Goal: Check status: Check status

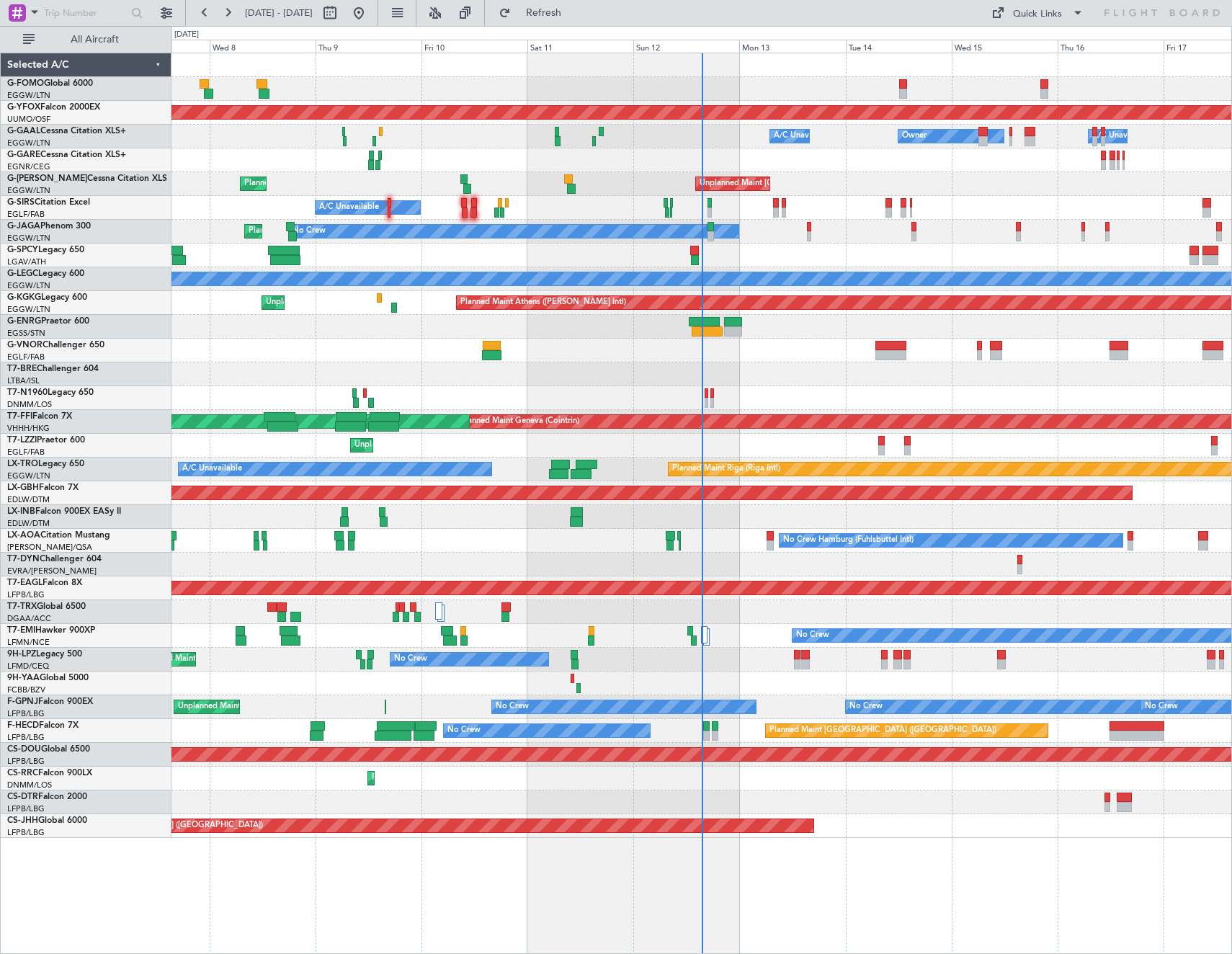
drag, startPoint x: 74, startPoint y: 40, endPoint x: 322, endPoint y: 23, distance: 248.6
click at [78, 38] on span "All Aircraft" at bounding box center [94, 39] width 114 height 10
click at [341, 13] on button at bounding box center [330, 13] width 23 height 23
select select "10"
select select "2025"
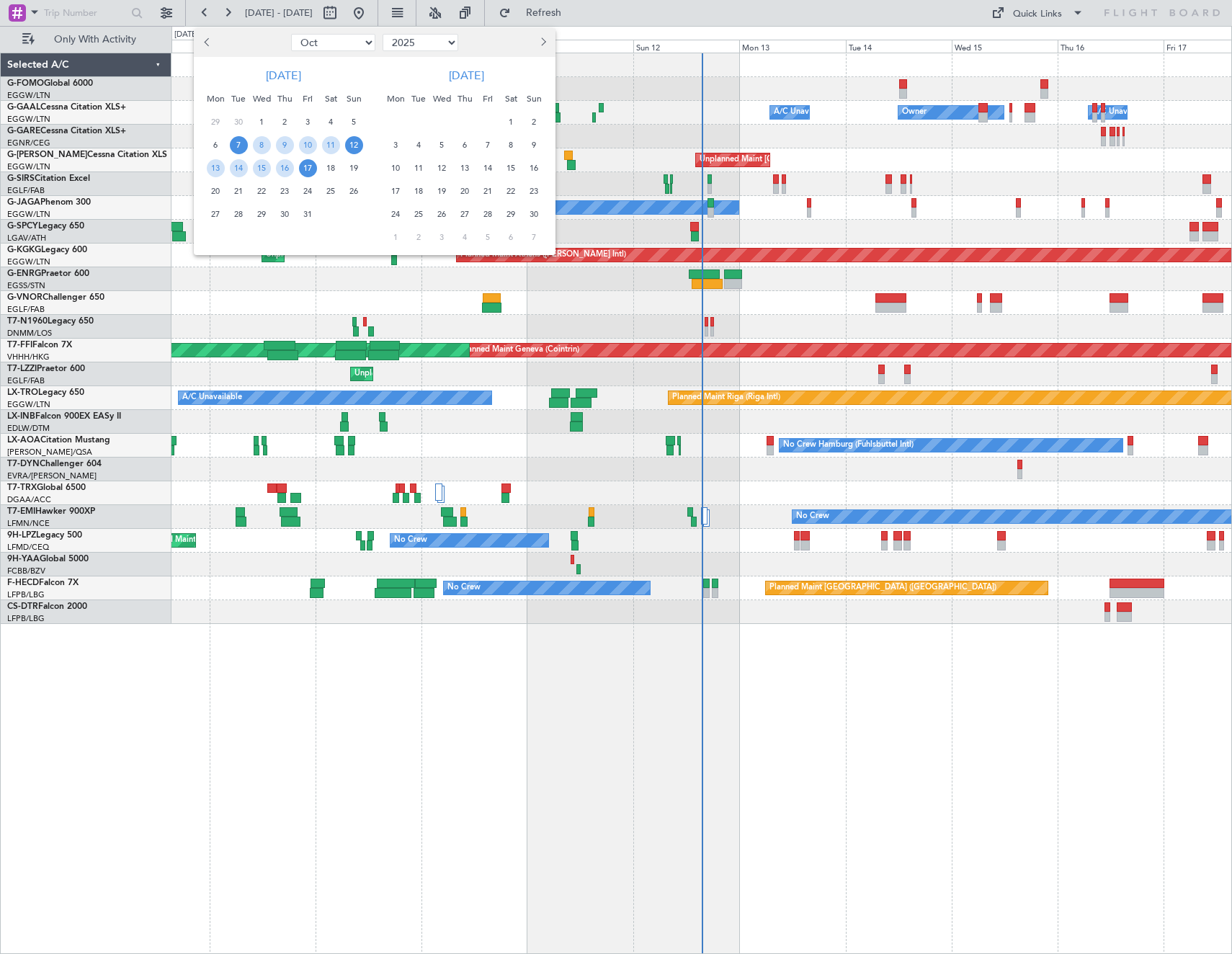
click at [359, 143] on span "12" at bounding box center [354, 145] width 18 height 18
click at [357, 162] on span "19" at bounding box center [354, 167] width 18 height 18
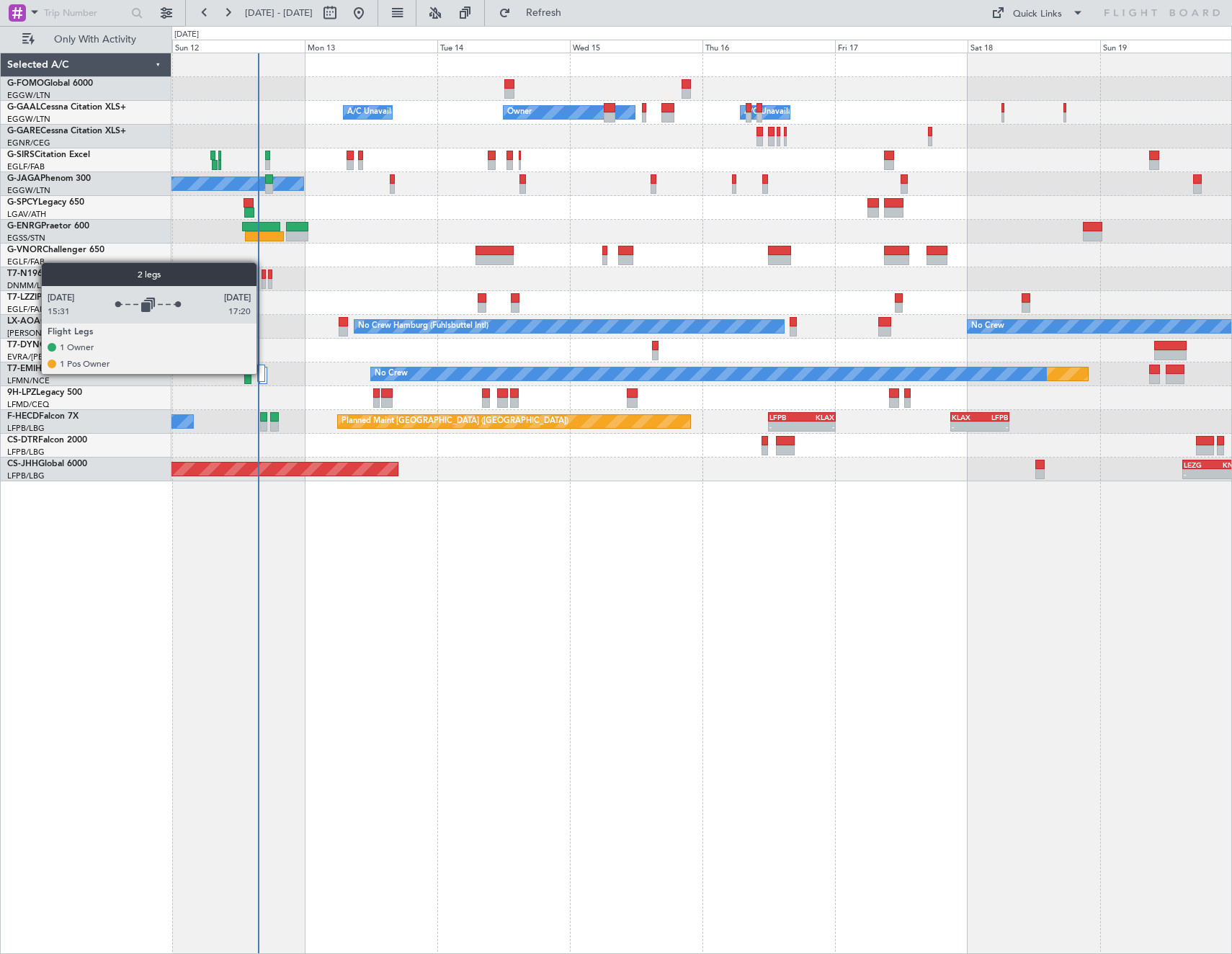
click at [263, 373] on div at bounding box center [261, 373] width 8 height 17
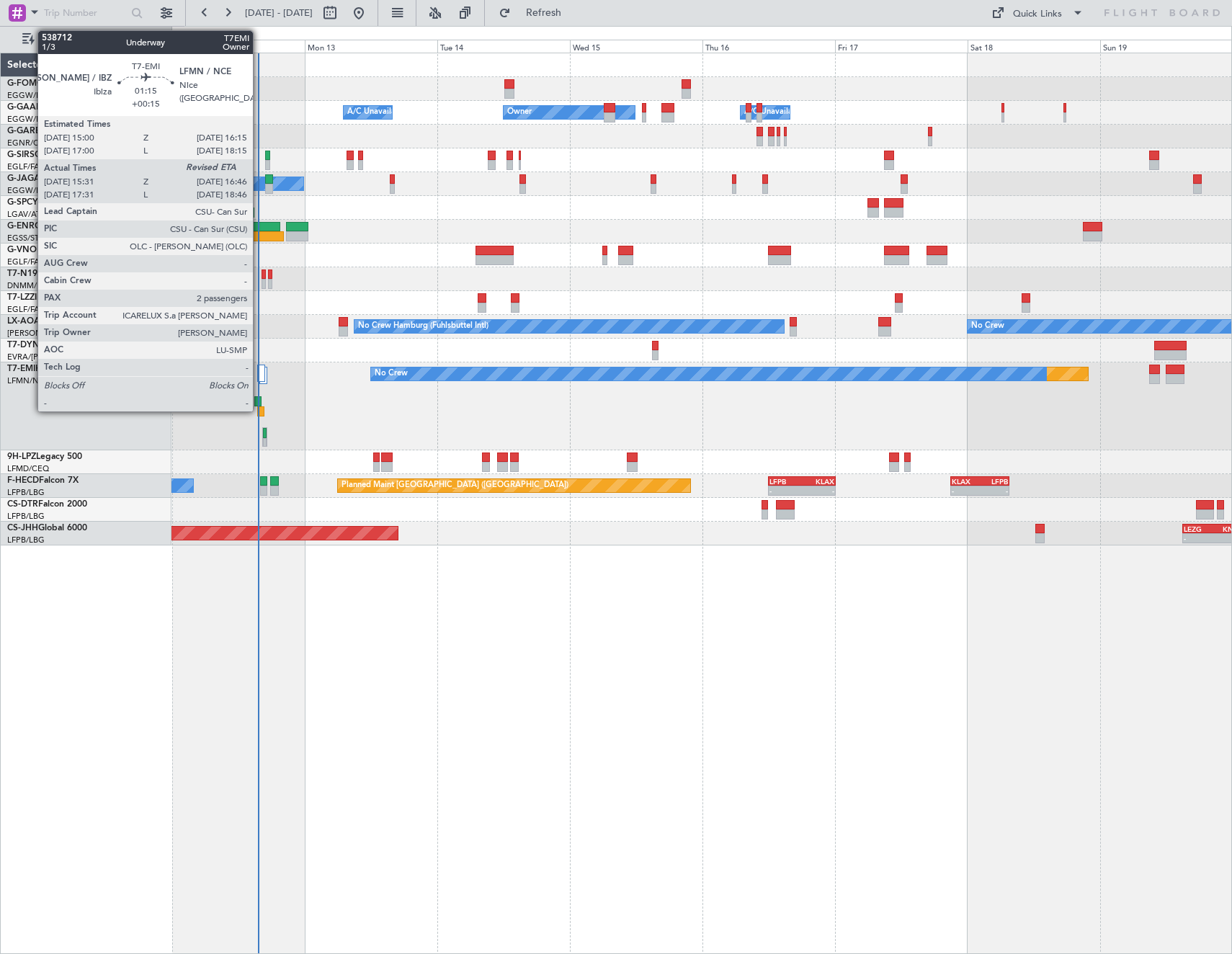
click at [259, 407] on div at bounding box center [260, 411] width 7 height 10
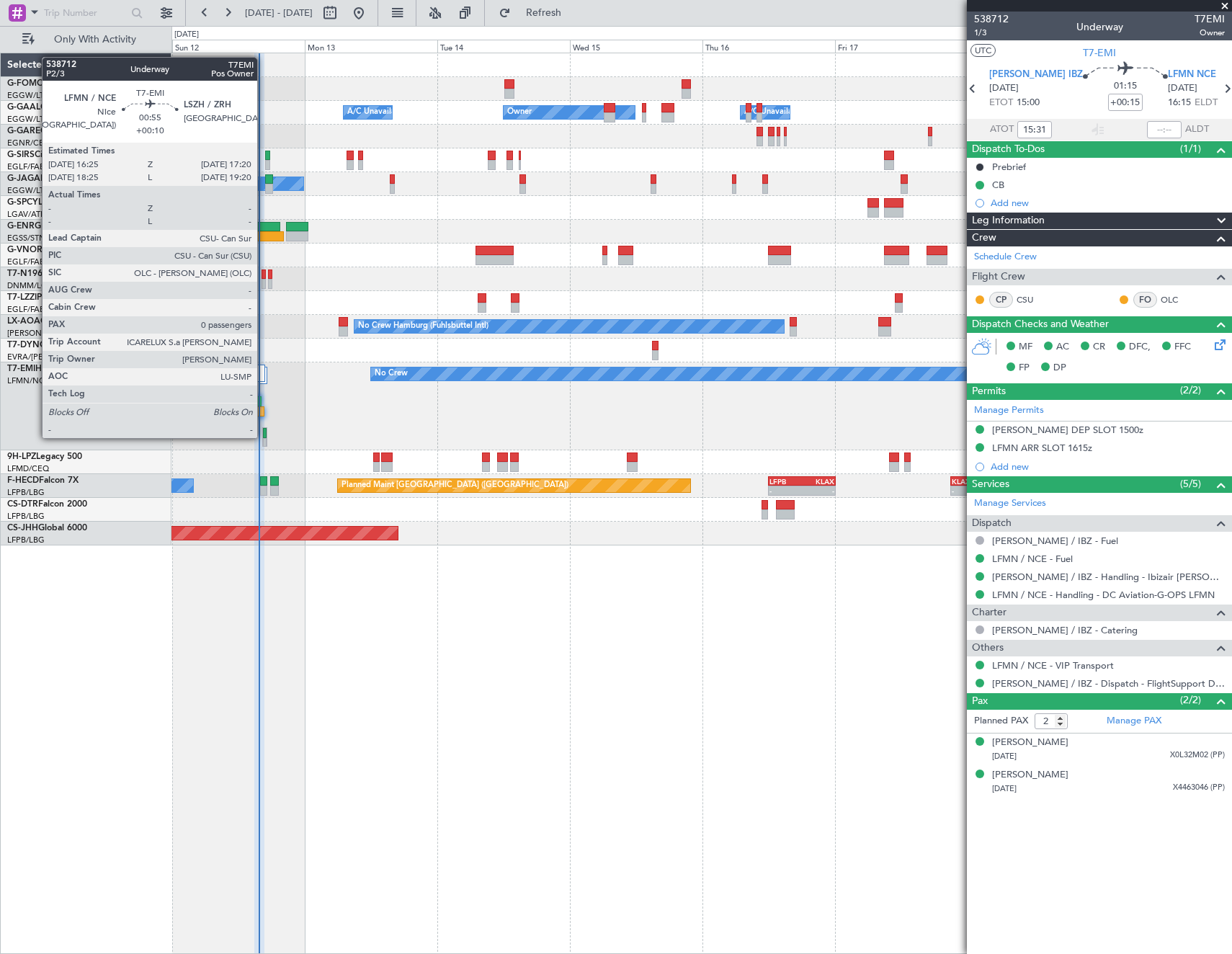
click at [264, 437] on div at bounding box center [266, 432] width 5 height 10
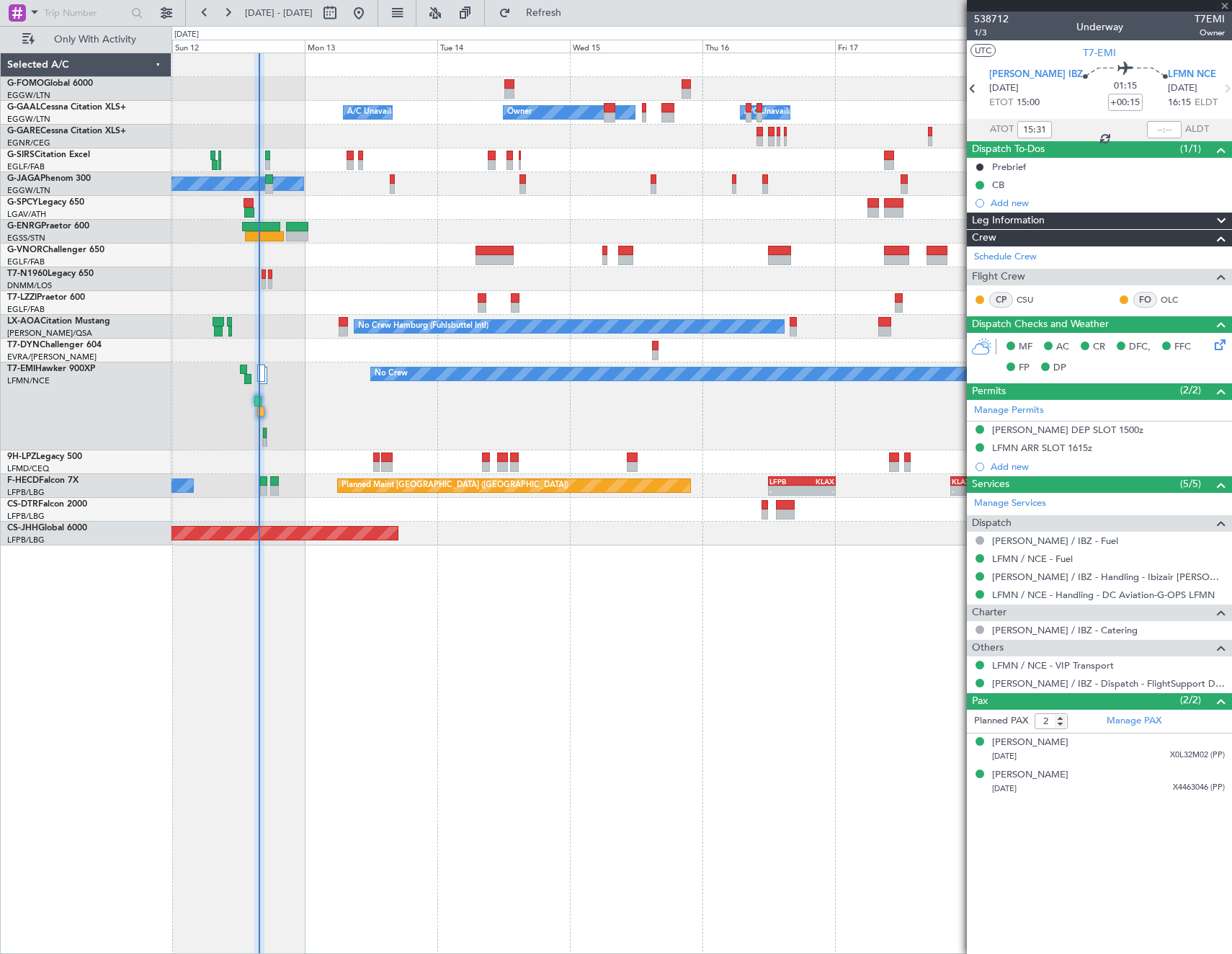
type input "+00:10"
type input "0"
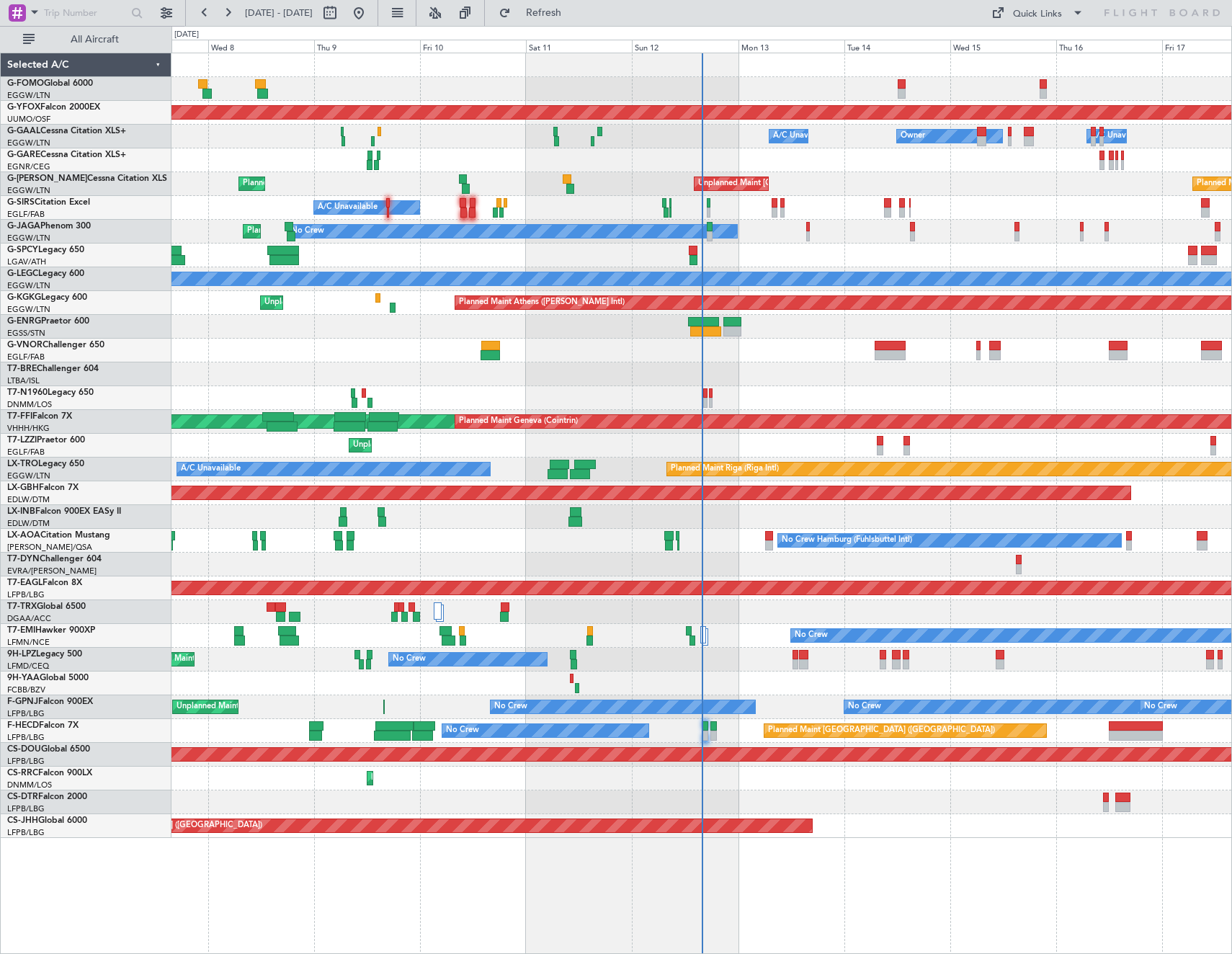
drag, startPoint x: 107, startPoint y: 41, endPoint x: 245, endPoint y: 37, distance: 138.1
click at [114, 38] on span "All Aircraft" at bounding box center [94, 39] width 114 height 10
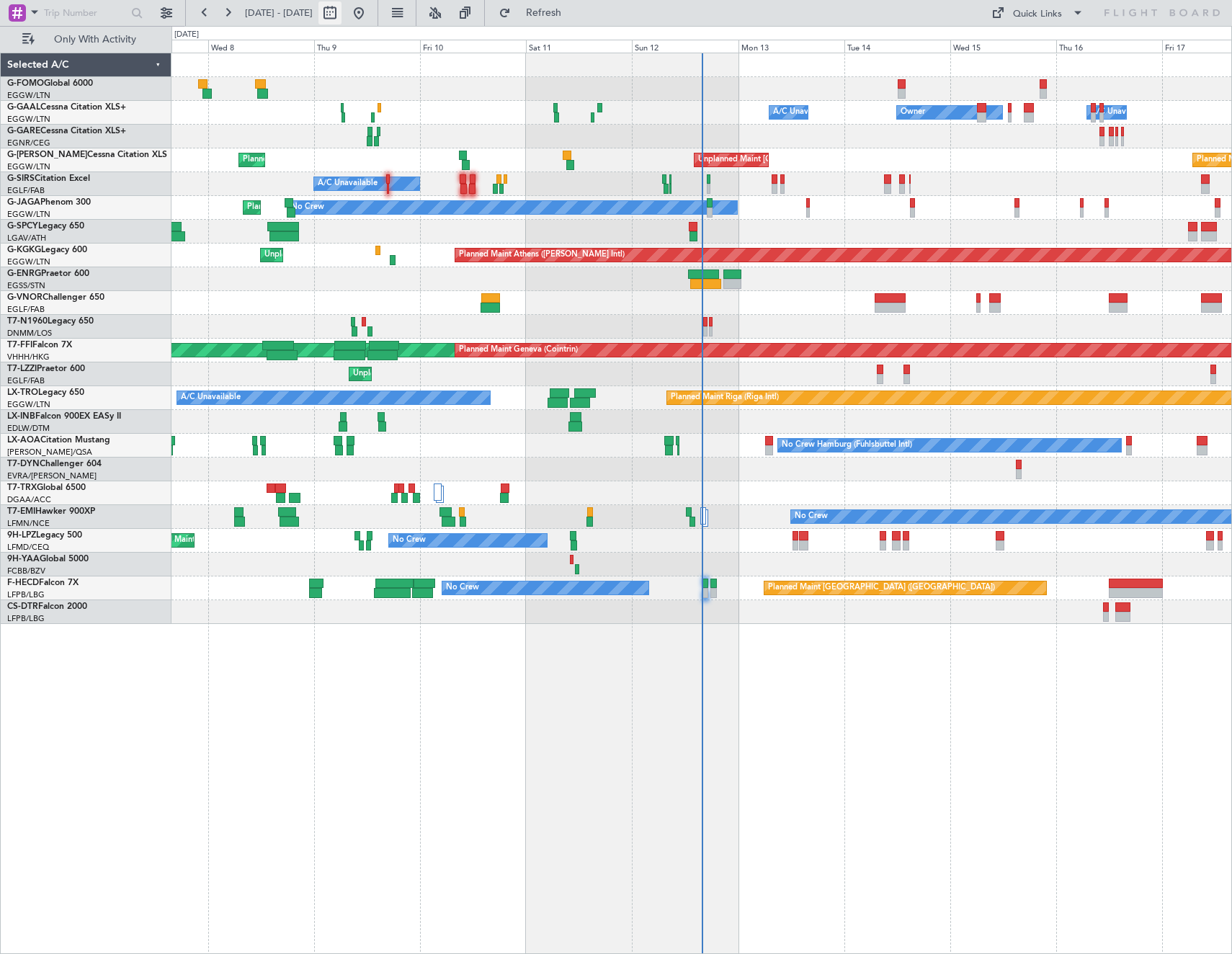
click at [341, 11] on button at bounding box center [330, 13] width 23 height 23
select select "10"
select select "2025"
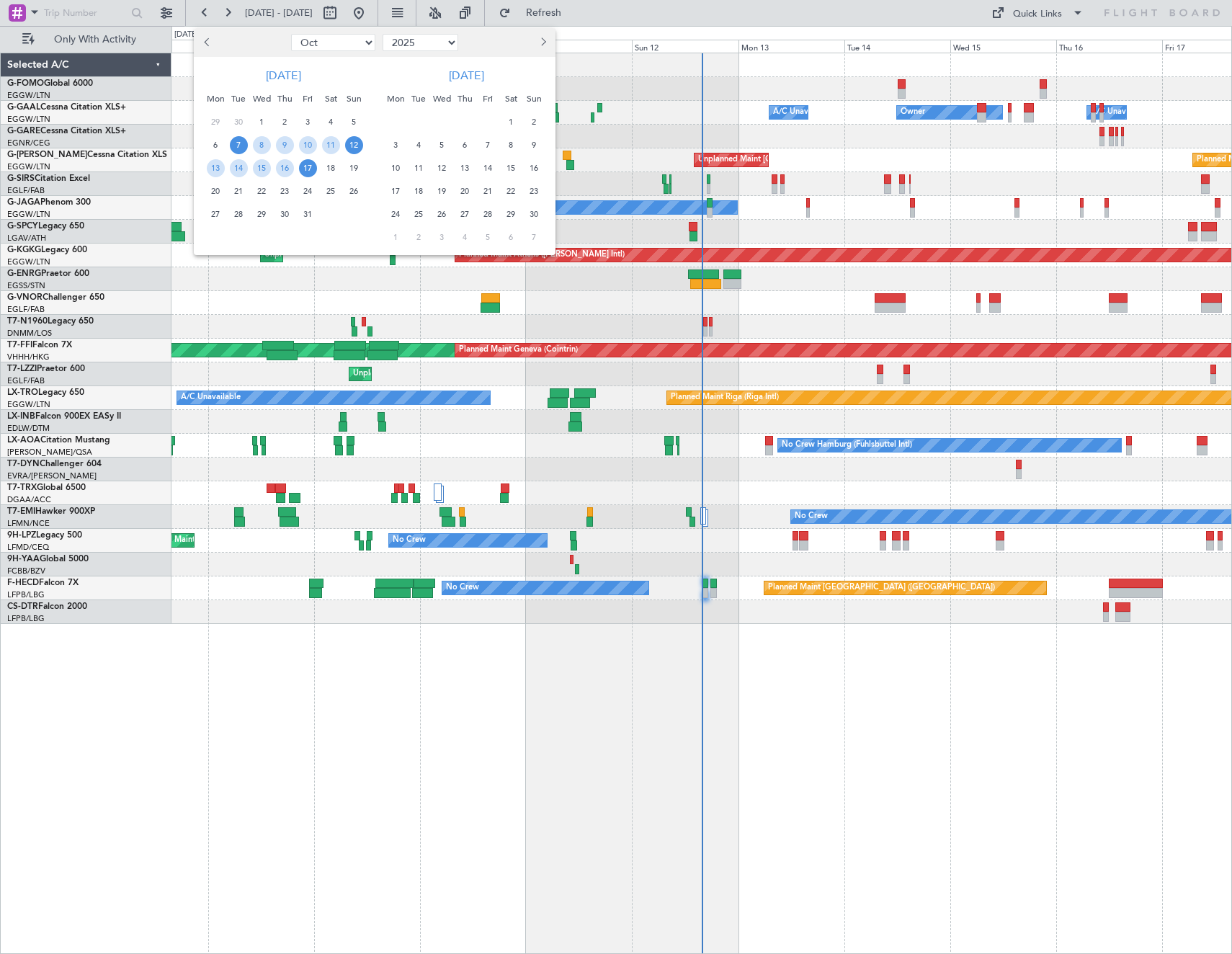
click at [359, 144] on span "12" at bounding box center [354, 145] width 18 height 18
click at [359, 162] on span "19" at bounding box center [354, 167] width 18 height 18
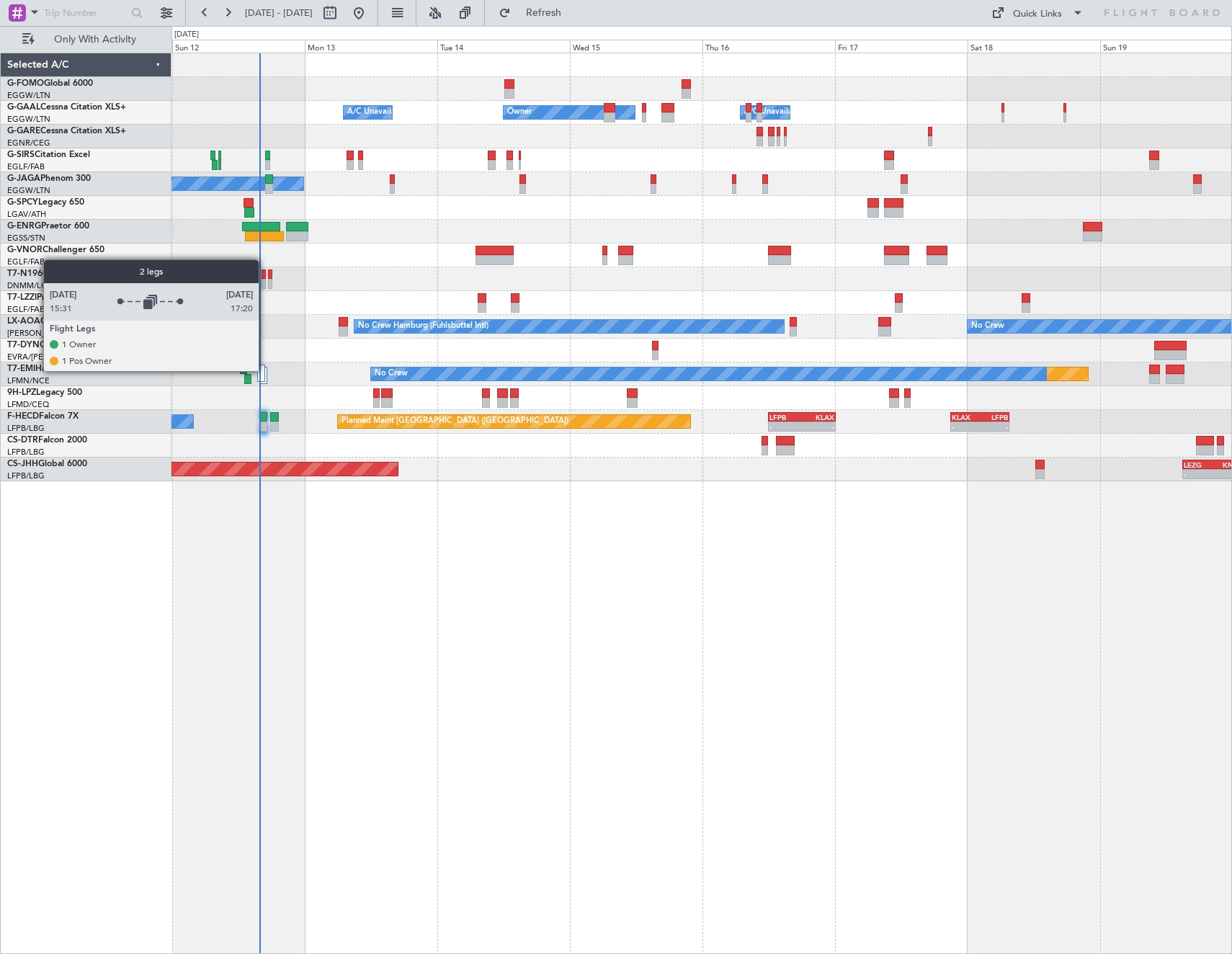
click at [265, 370] on div at bounding box center [261, 373] width 8 height 17
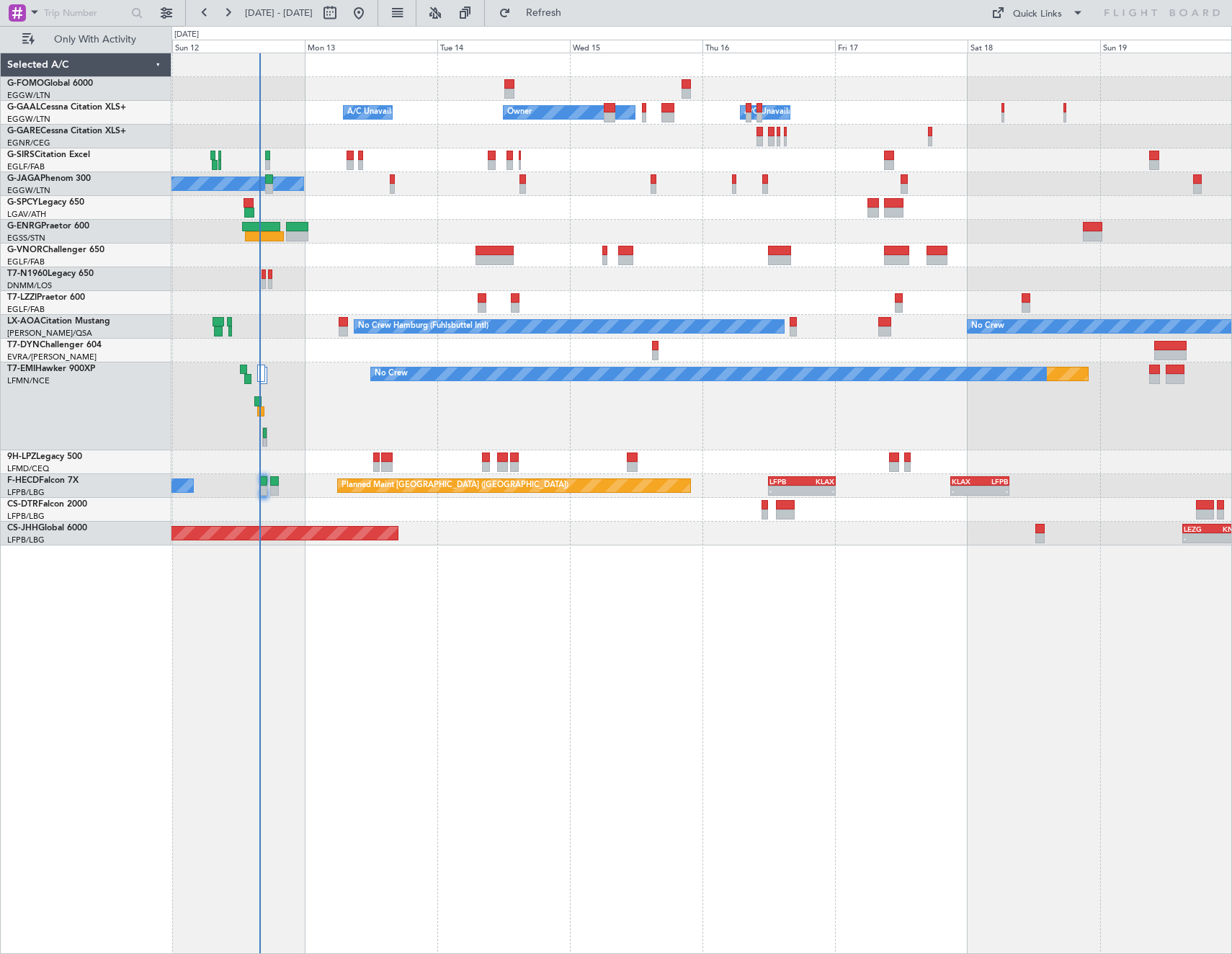
click at [276, 313] on div at bounding box center [701, 303] width 1060 height 24
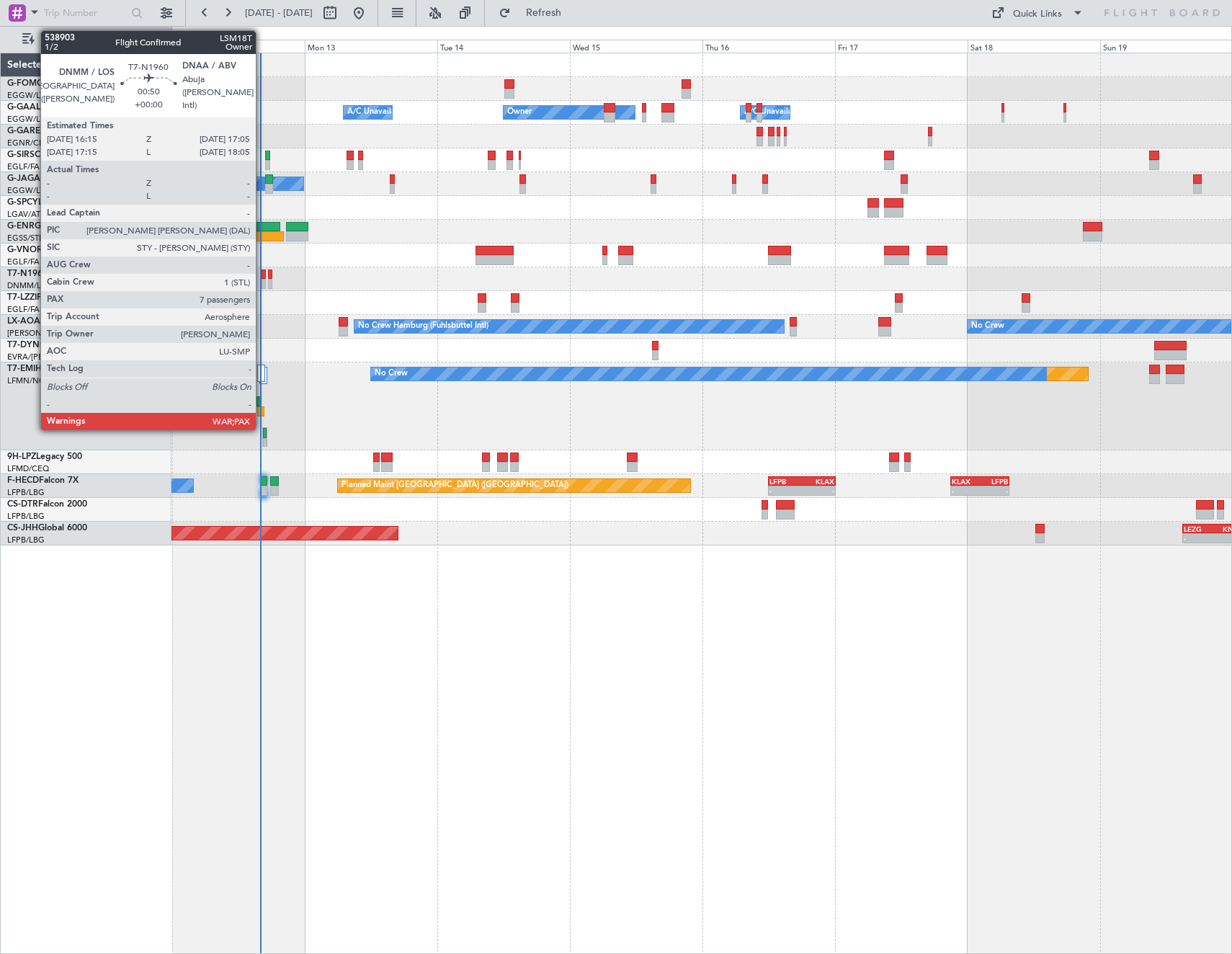
click at [262, 276] on div at bounding box center [264, 274] width 5 height 10
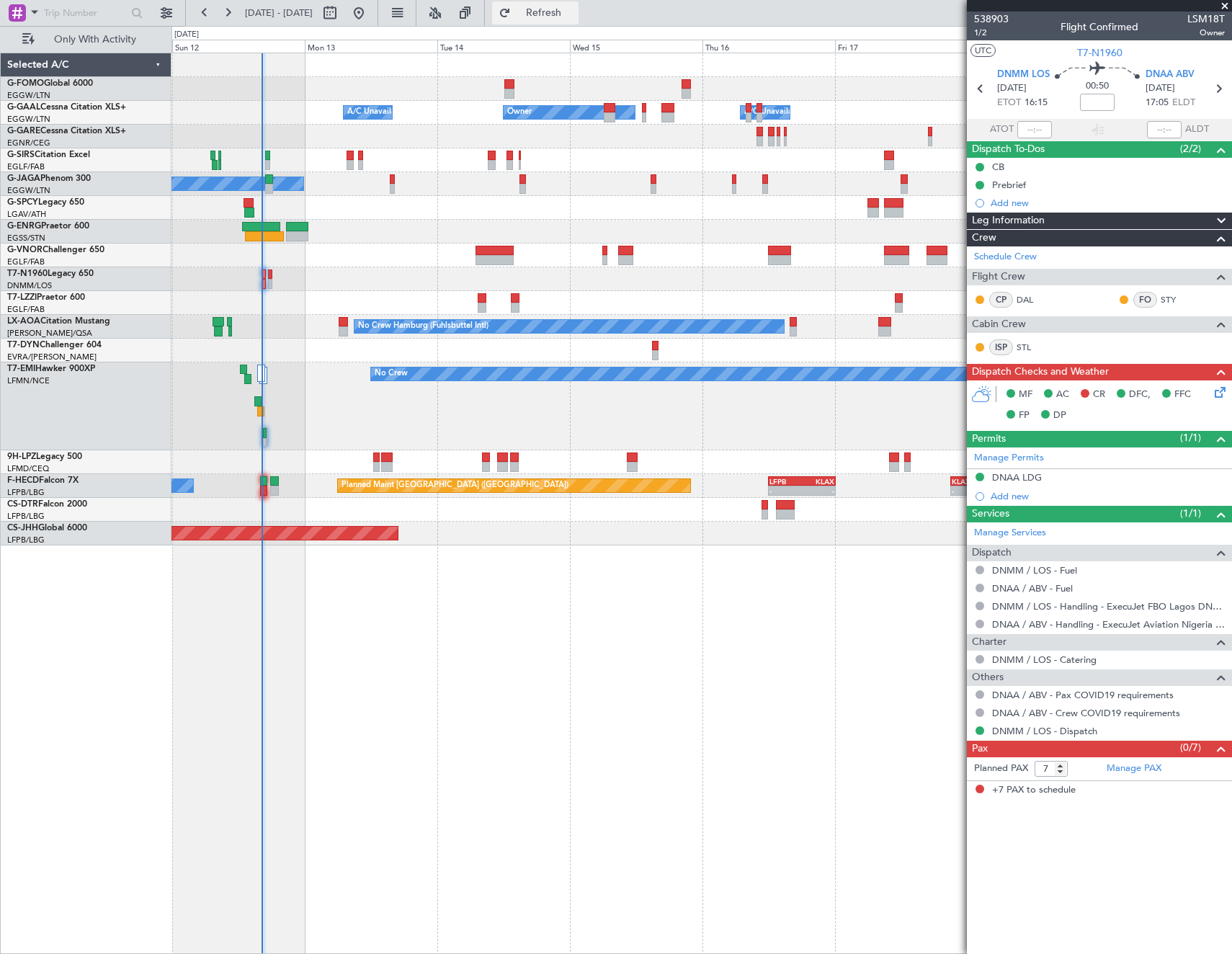
click at [579, 7] on button "Refresh" at bounding box center [535, 13] width 86 height 23
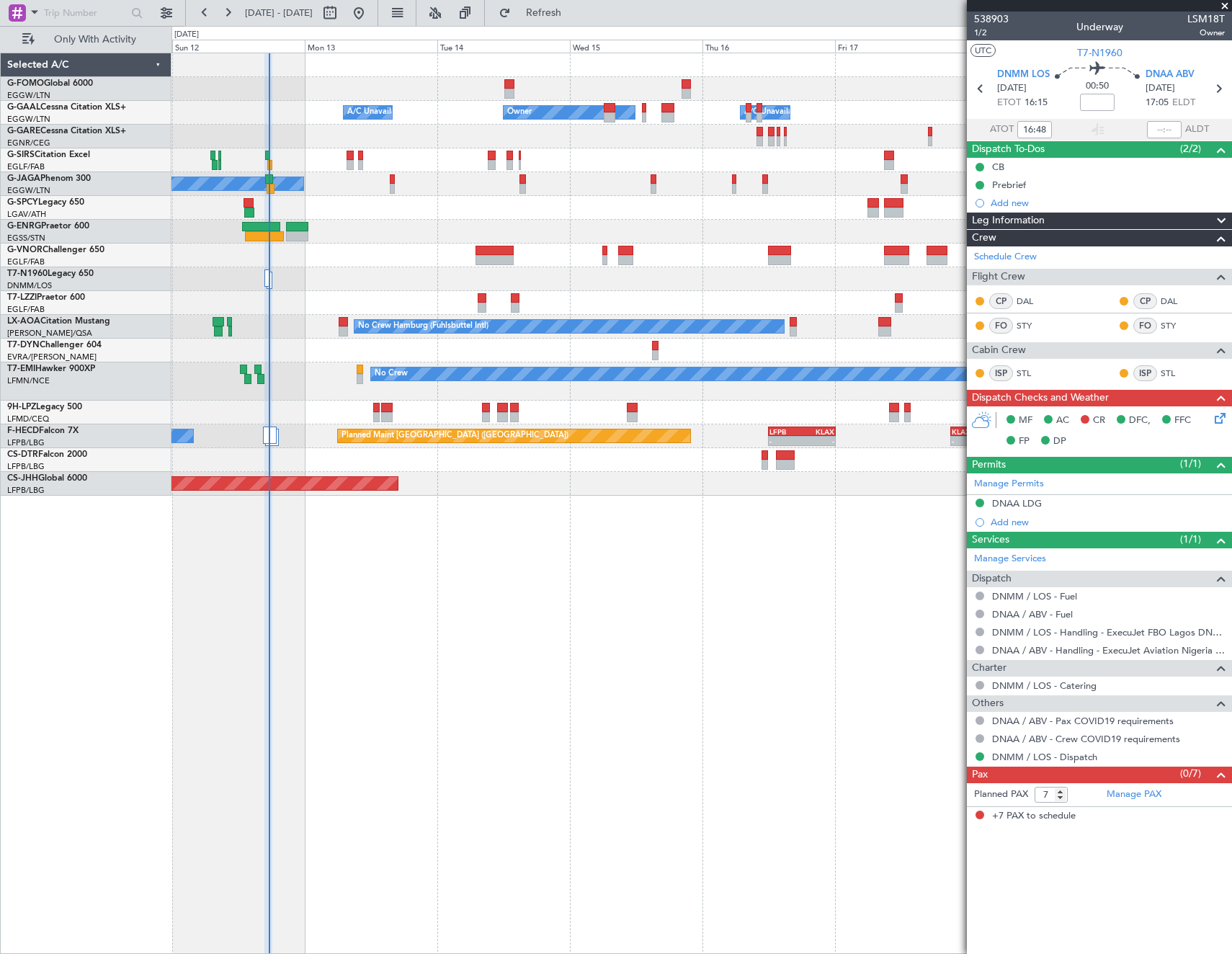
click at [141, 566] on div "Selected A/C G-FOMO Global 6000 EGGW/LTN [GEOGRAPHIC_DATA] ([GEOGRAPHIC_DATA]) …" at bounding box center [86, 503] width 171 height 901
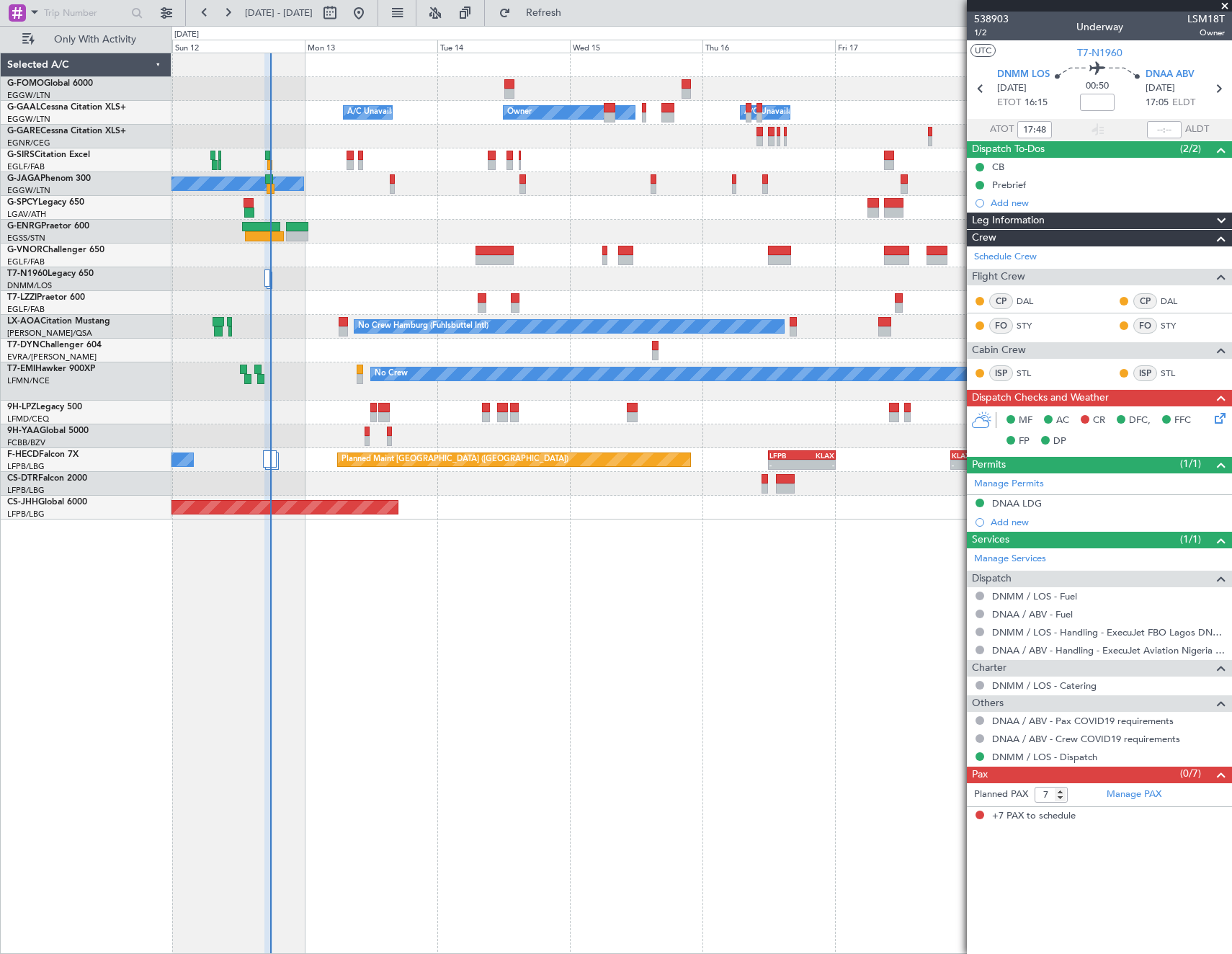
type input "16:48"
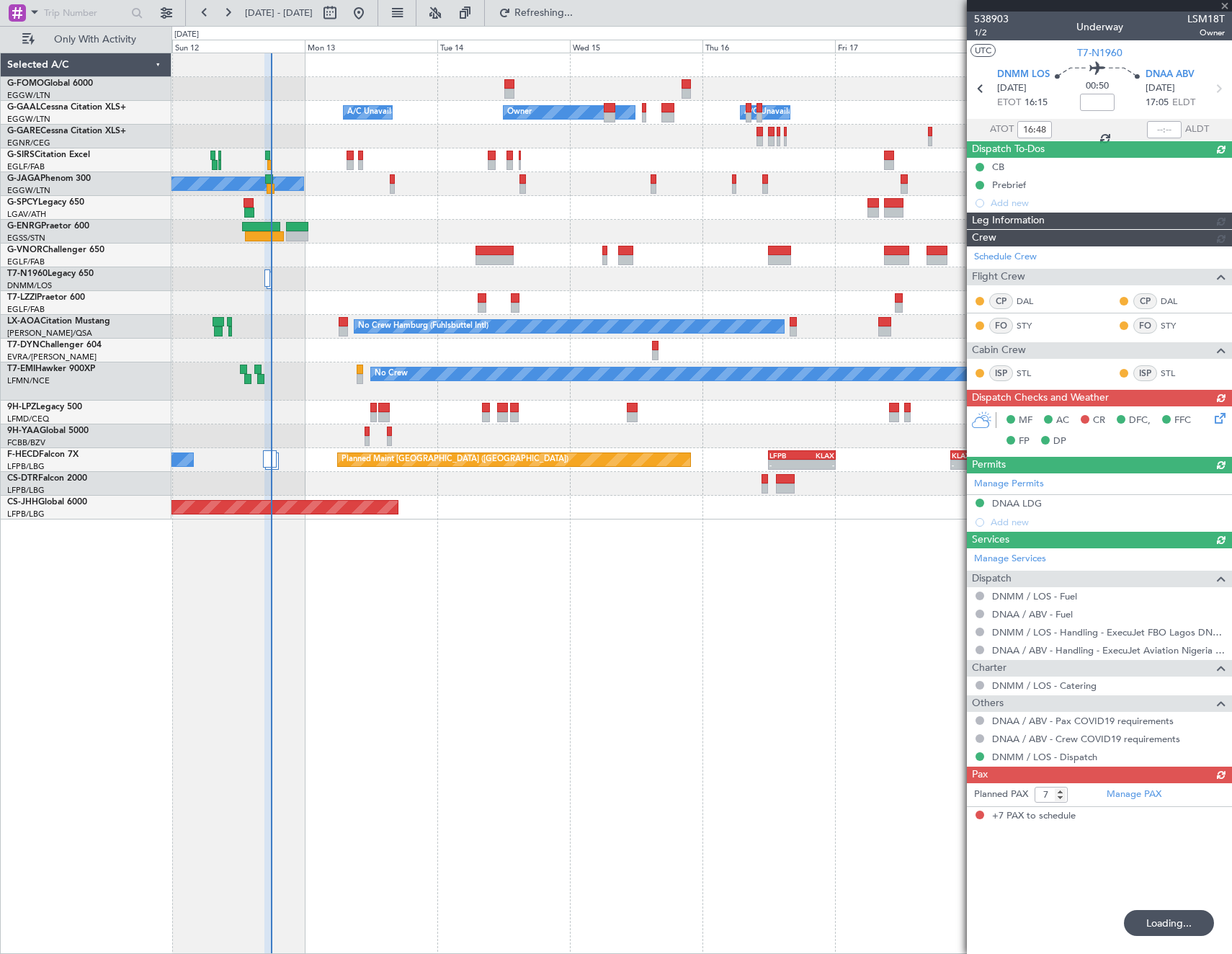
type input "17:48"
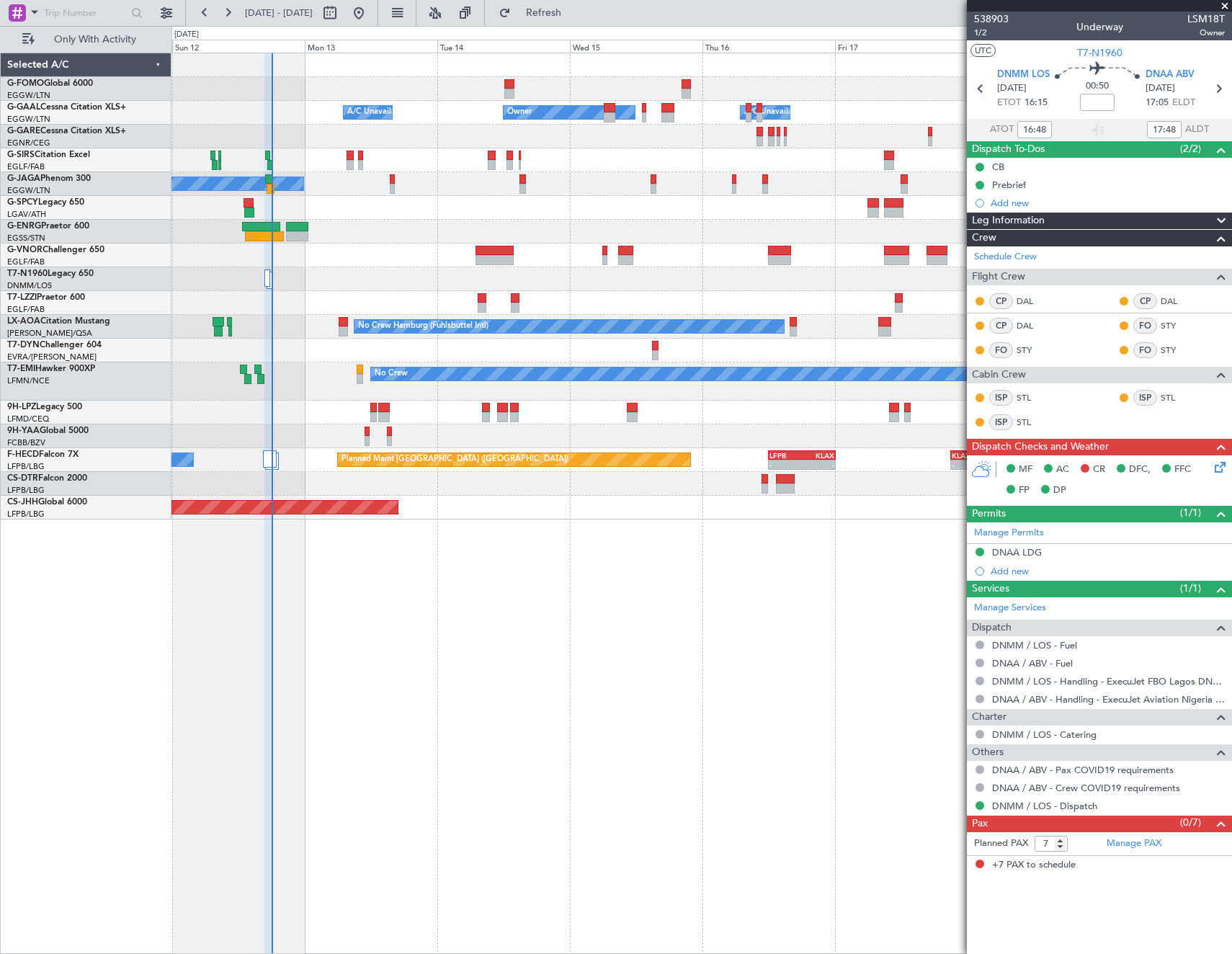
click at [1222, 6] on span at bounding box center [1224, 6] width 15 height 13
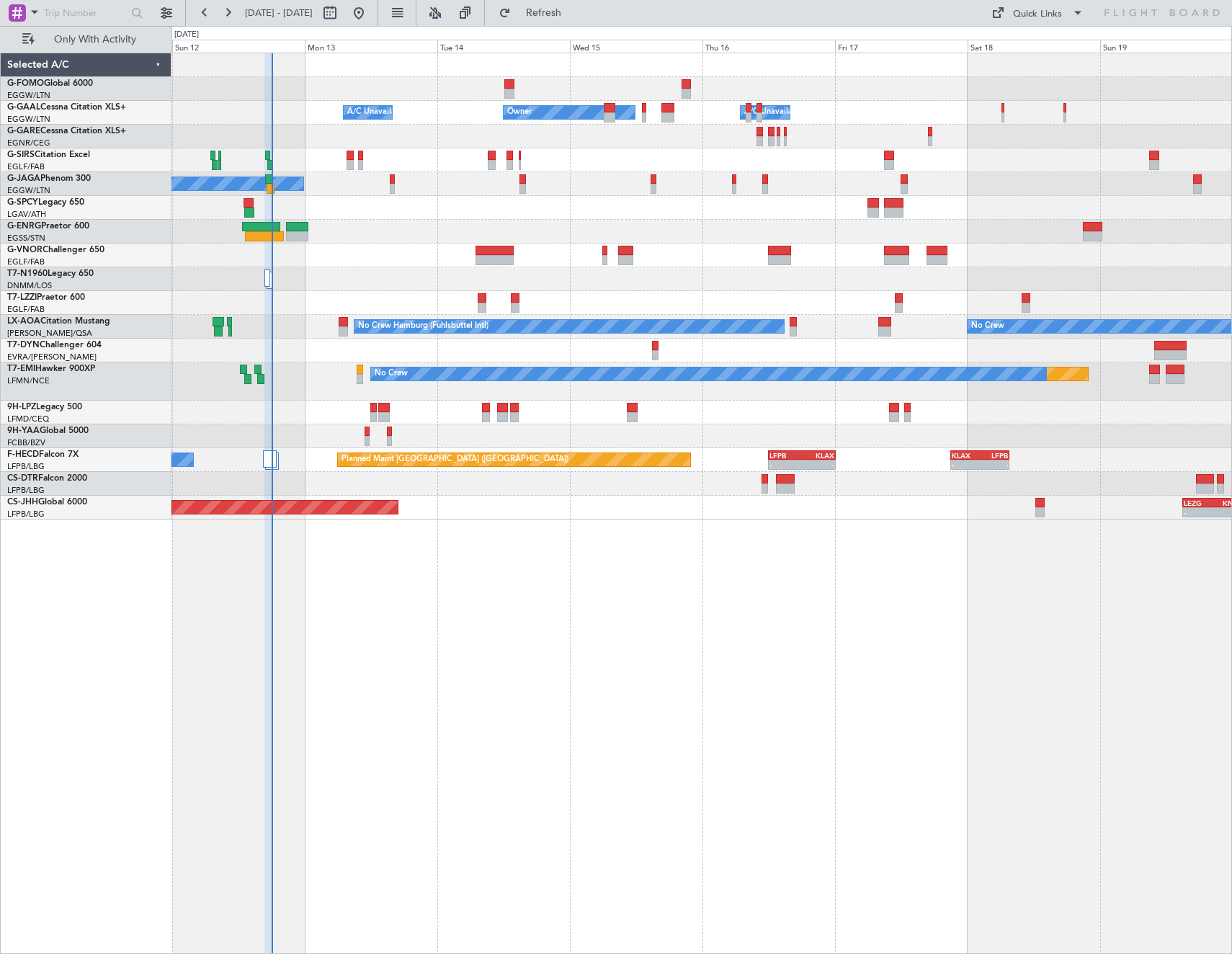
type input "0"
click at [58, 435] on link "9H-YAA Global 5000" at bounding box center [48, 431] width 82 height 9
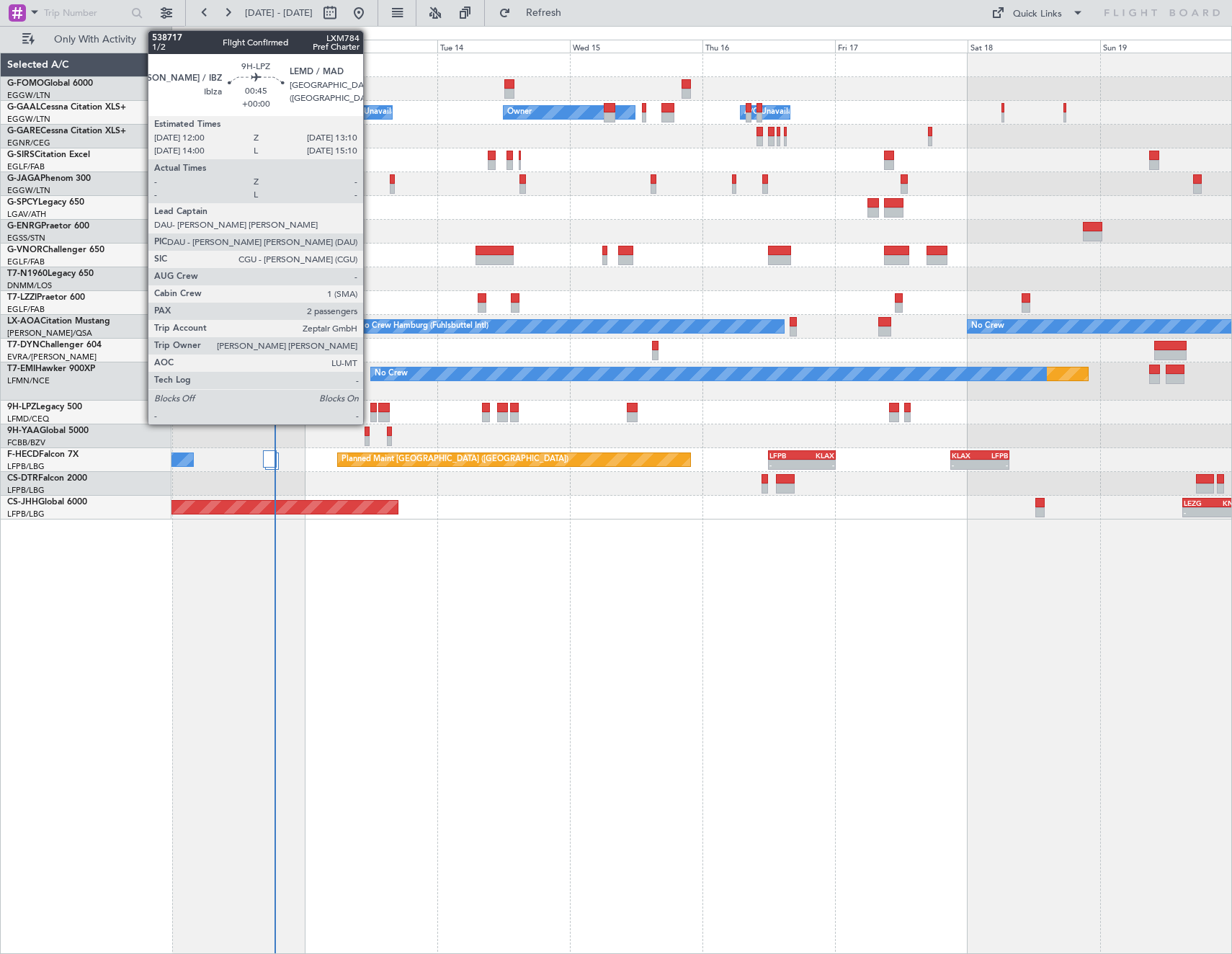
click at [370, 407] on div at bounding box center [373, 407] width 6 height 10
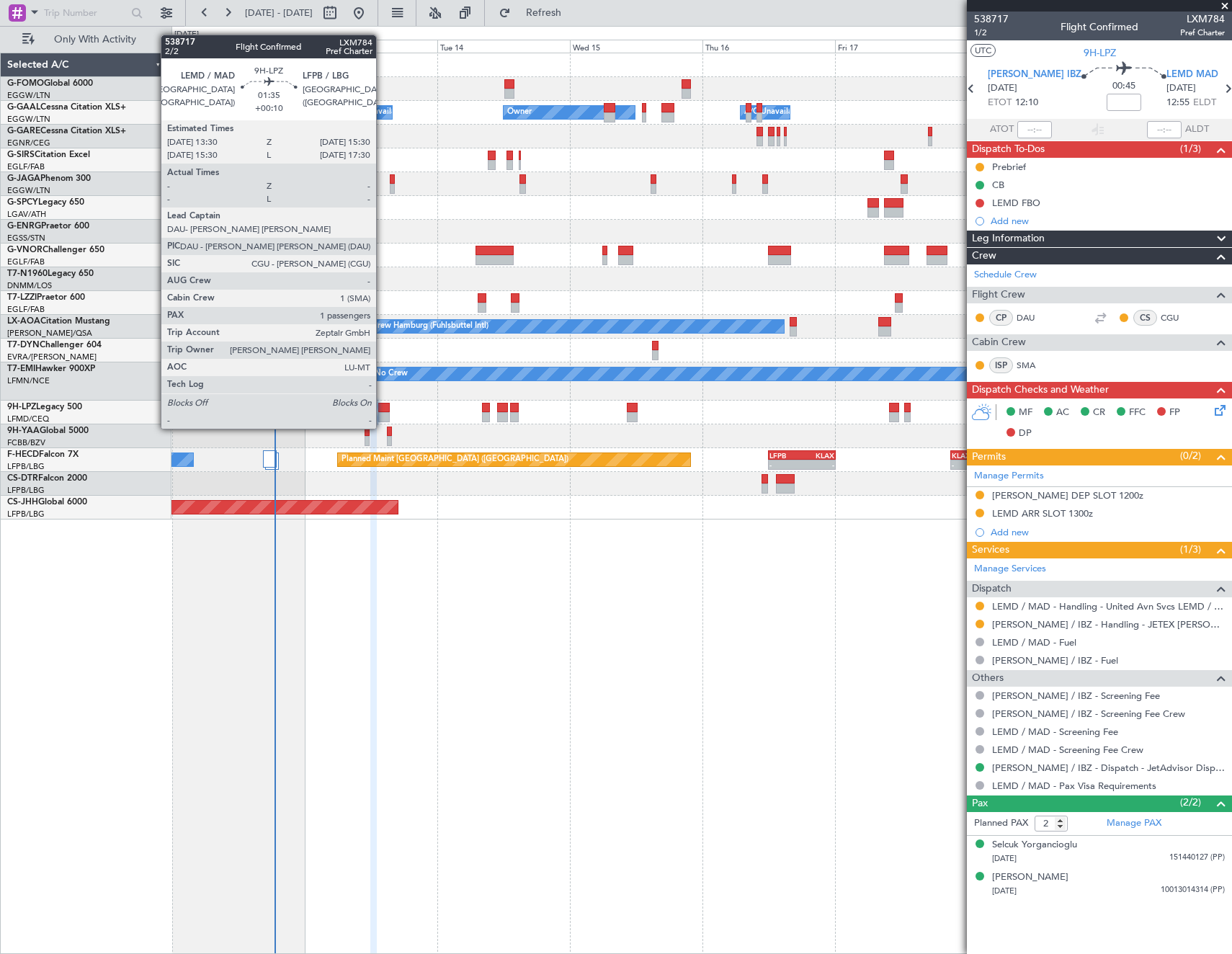
click at [382, 414] on div at bounding box center [384, 417] width 12 height 10
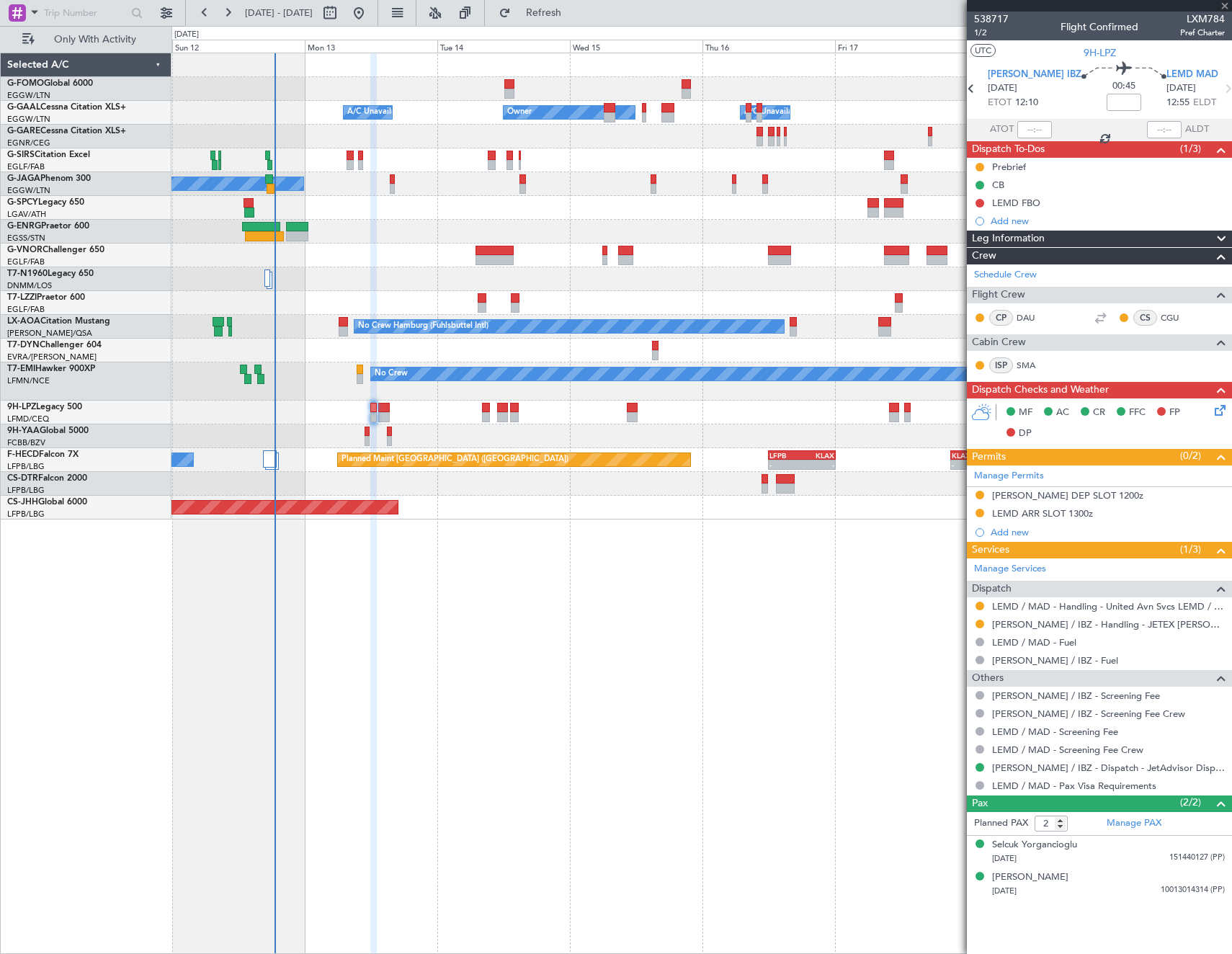
type input "+00:10"
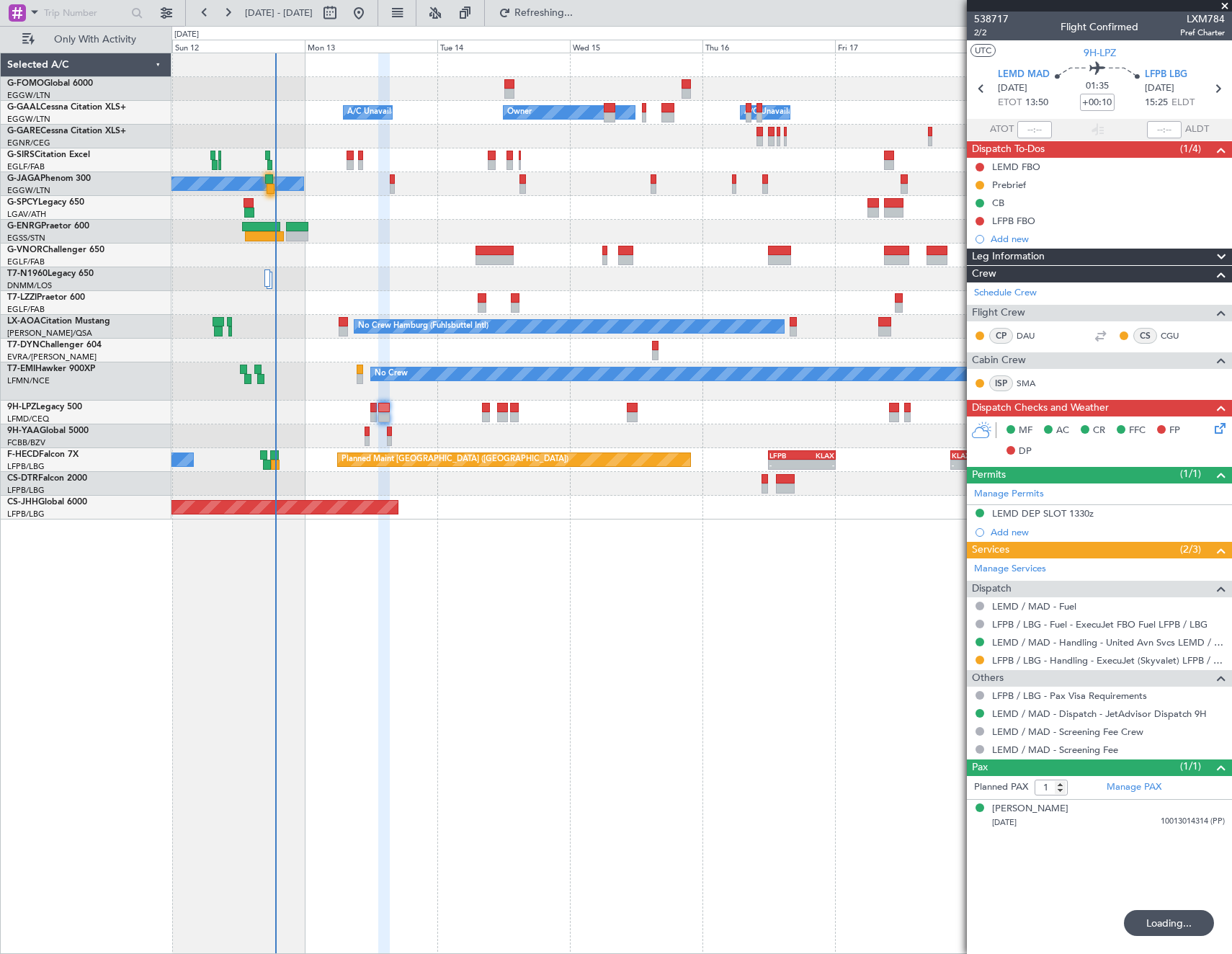
type input "2"
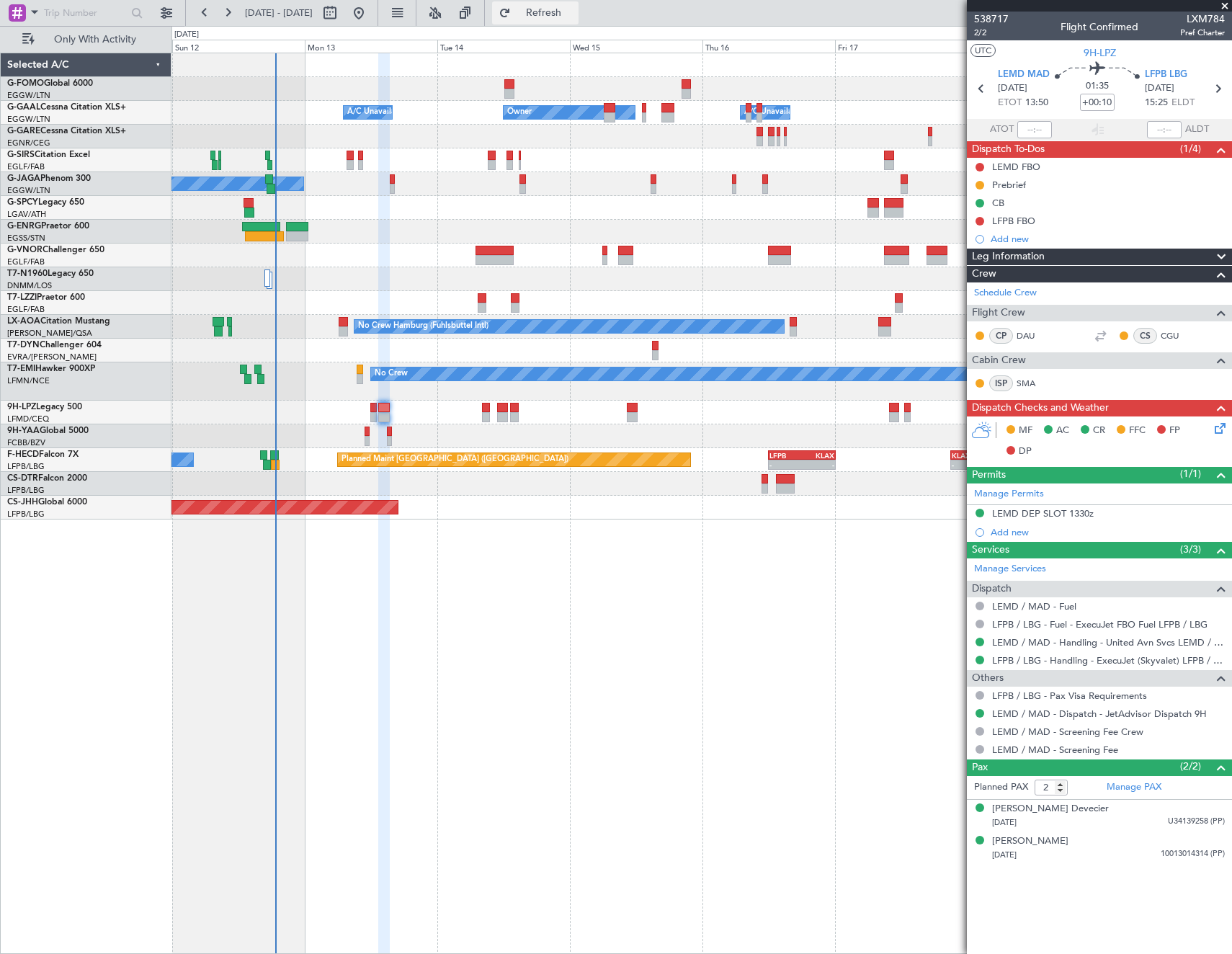
click at [574, 9] on span "Refresh" at bounding box center [544, 12] width 61 height 10
click at [557, 10] on button "Refresh" at bounding box center [535, 13] width 86 height 23
click at [345, 164] on div "Planned Maint Oxford ([GEOGRAPHIC_DATA])" at bounding box center [701, 160] width 1060 height 24
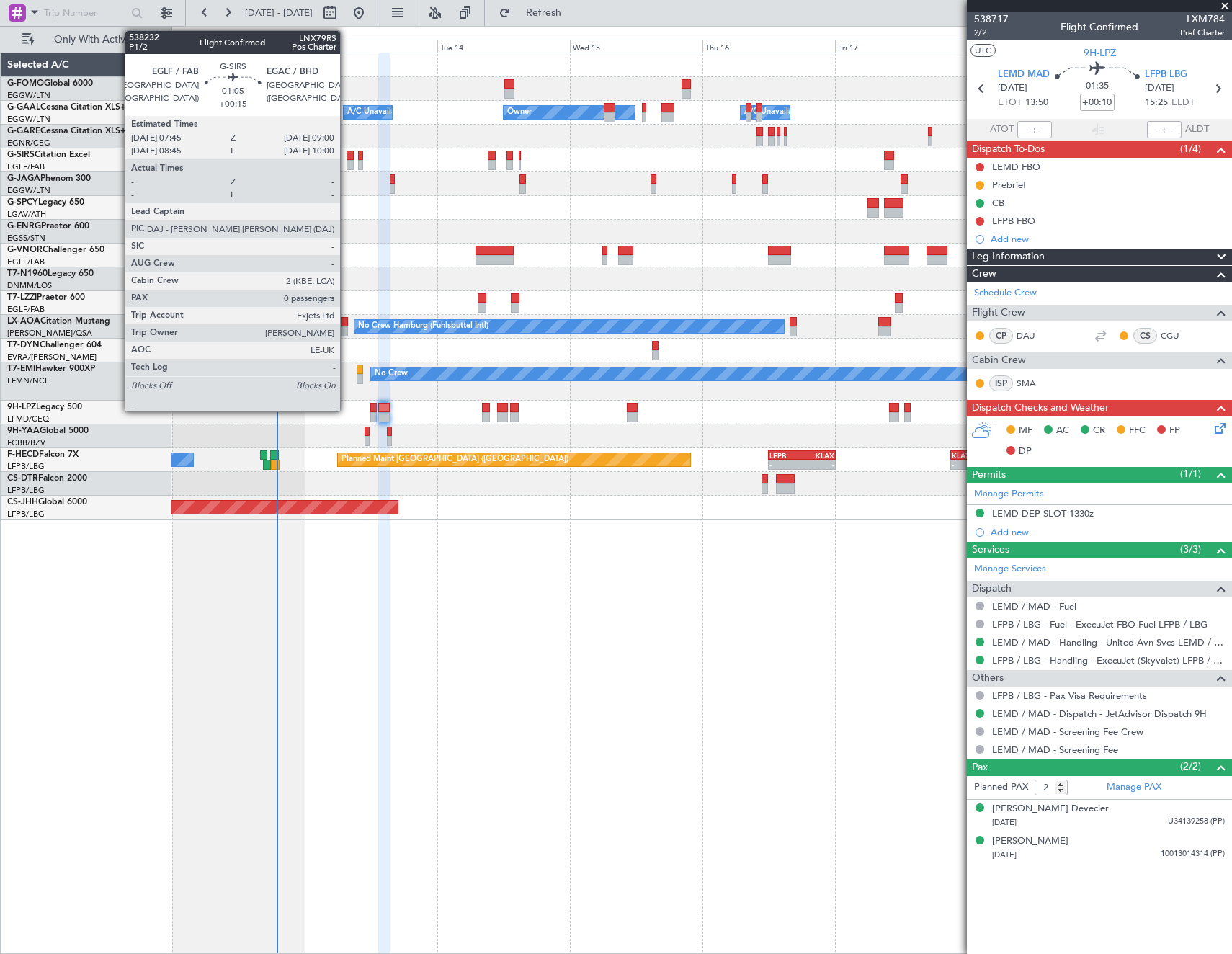
click at [347, 158] on div at bounding box center [350, 155] width 7 height 10
type input "+00:15"
type input "0"
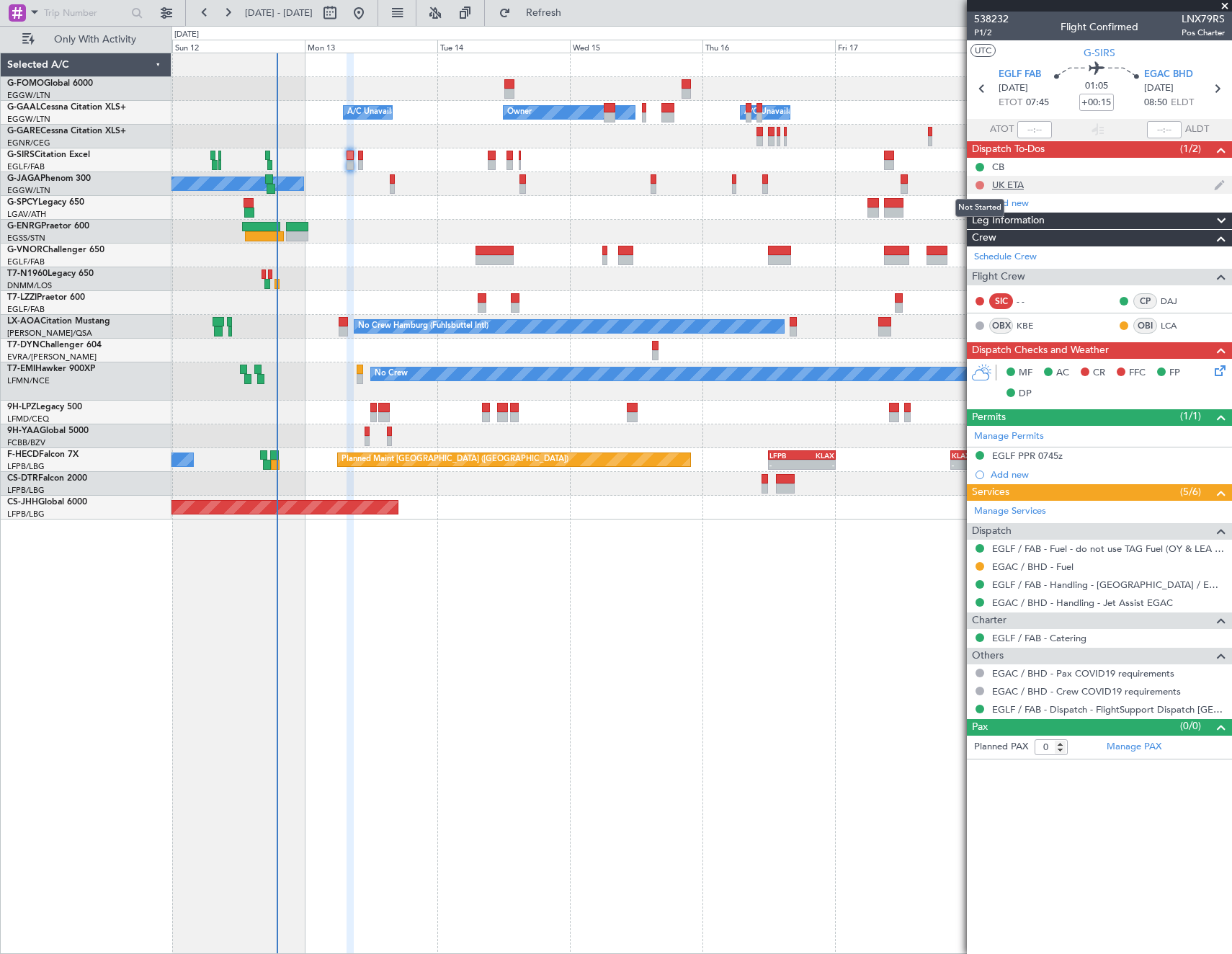
click at [980, 183] on button at bounding box center [980, 185] width 9 height 9
click at [971, 274] on span "Cancelled" at bounding box center [983, 270] width 41 height 15
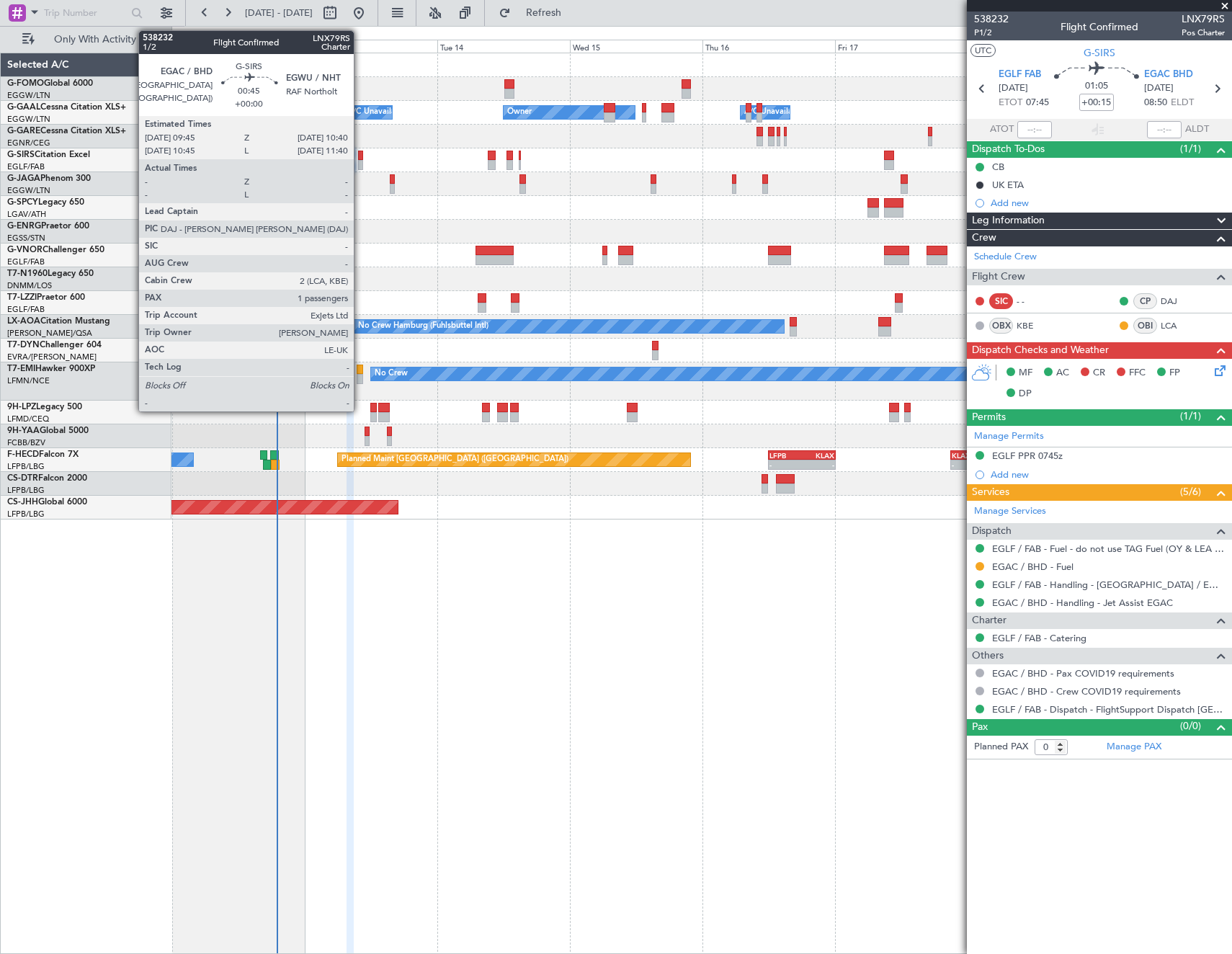
click at [361, 159] on div at bounding box center [361, 155] width 5 height 10
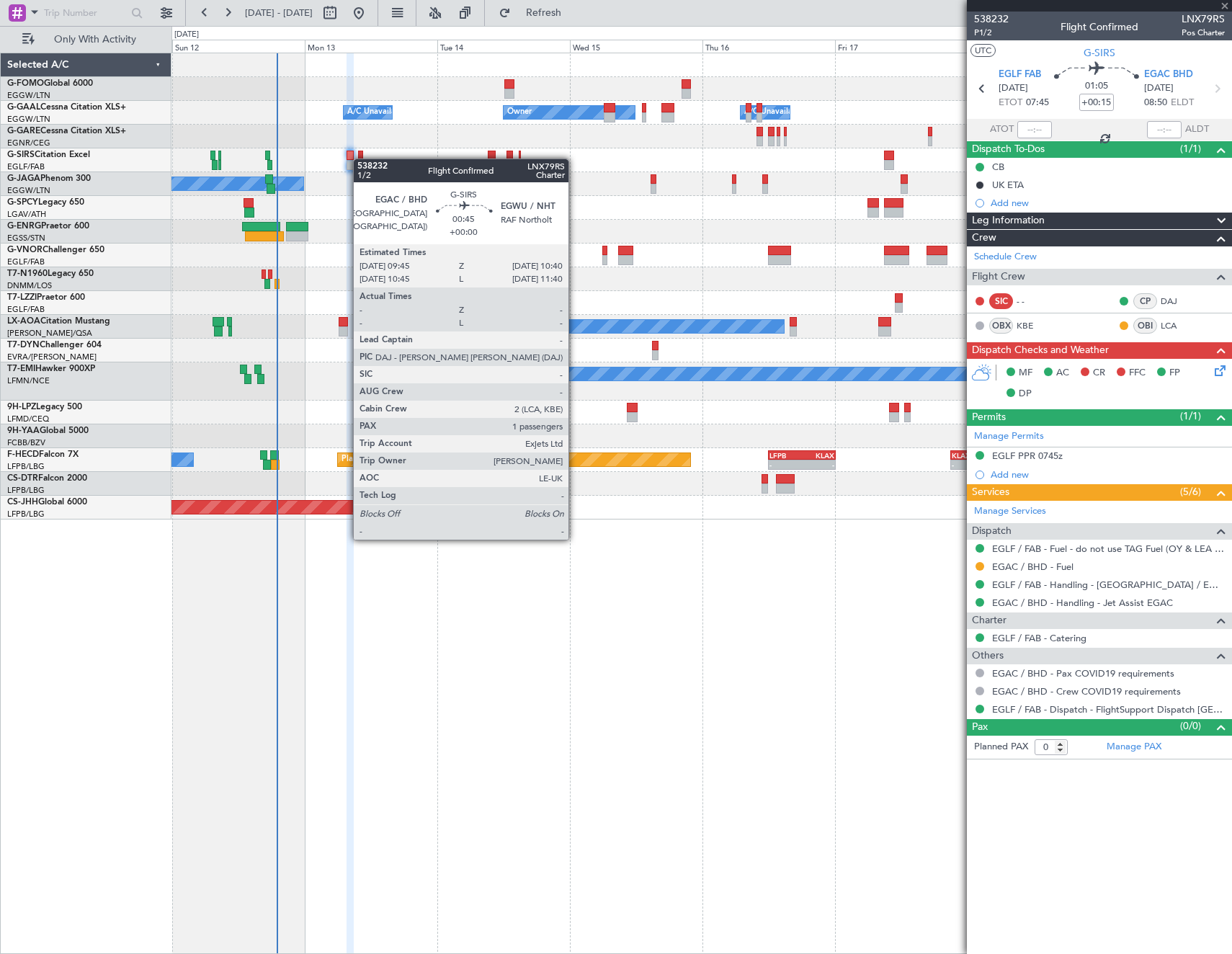
type input "1"
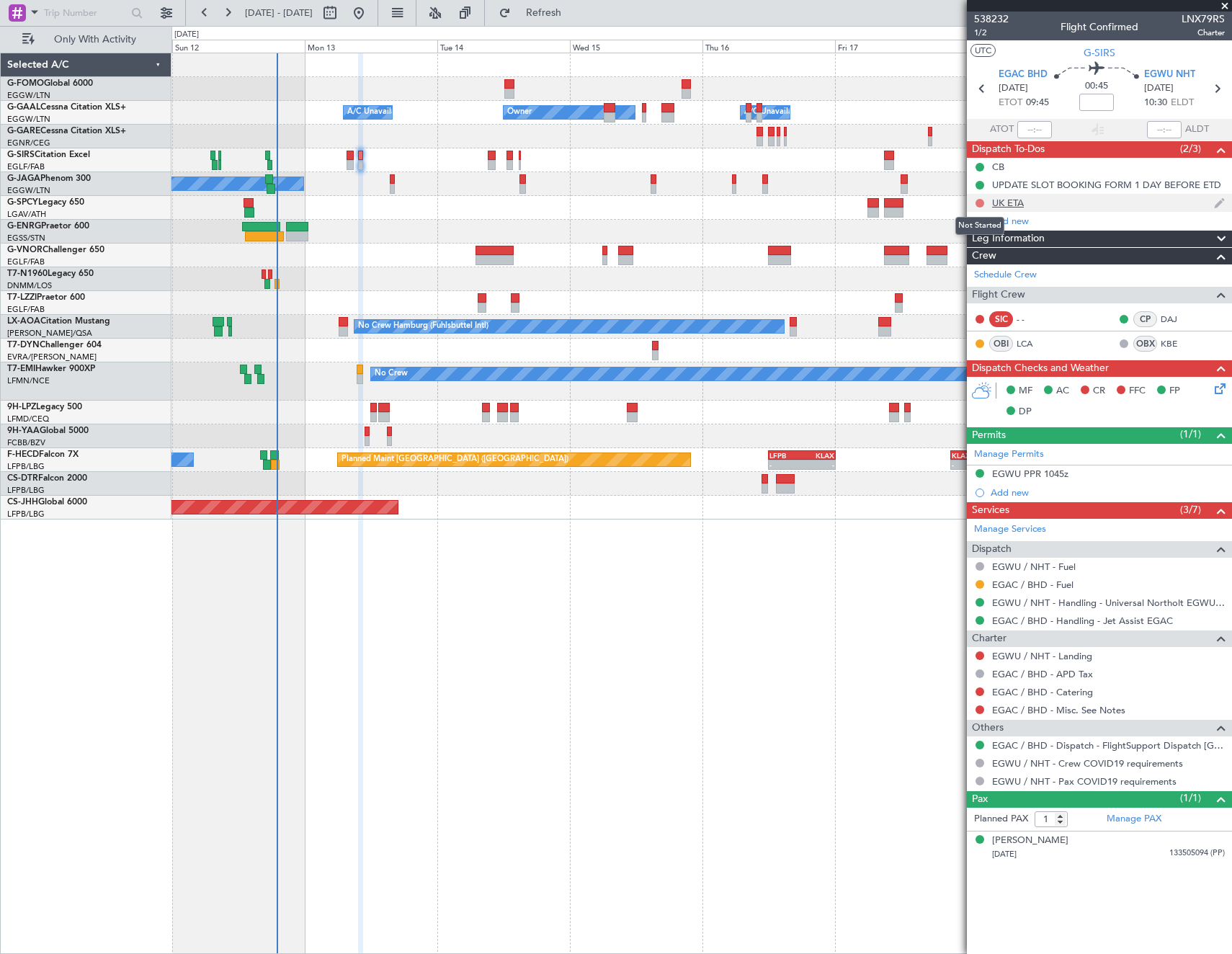
click at [977, 202] on button at bounding box center [980, 202] width 9 height 9
click at [1001, 283] on span "Cancelled" at bounding box center [983, 288] width 41 height 15
click at [980, 652] on button at bounding box center [980, 655] width 9 height 9
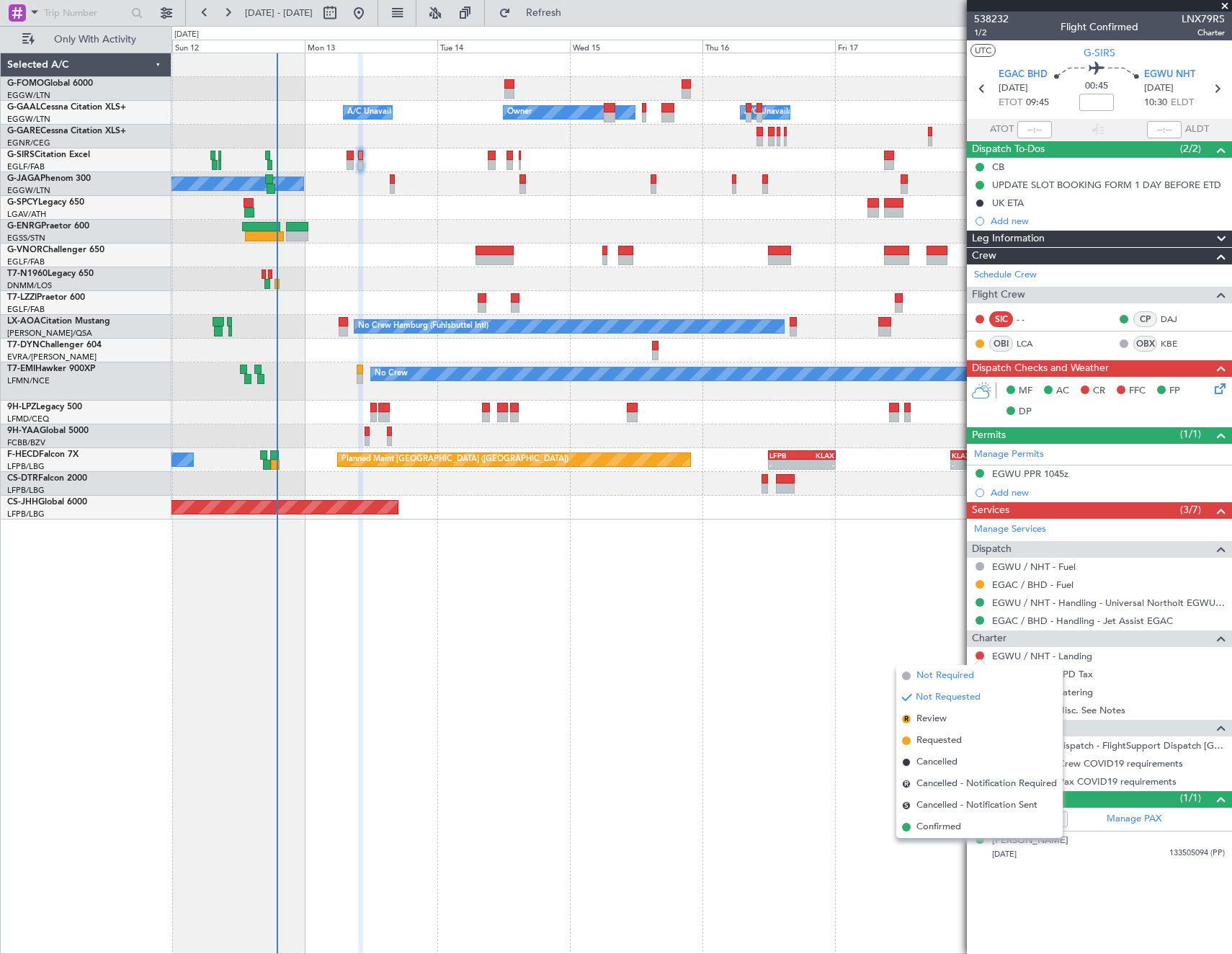
click at [926, 674] on span "Not Required" at bounding box center [945, 675] width 58 height 15
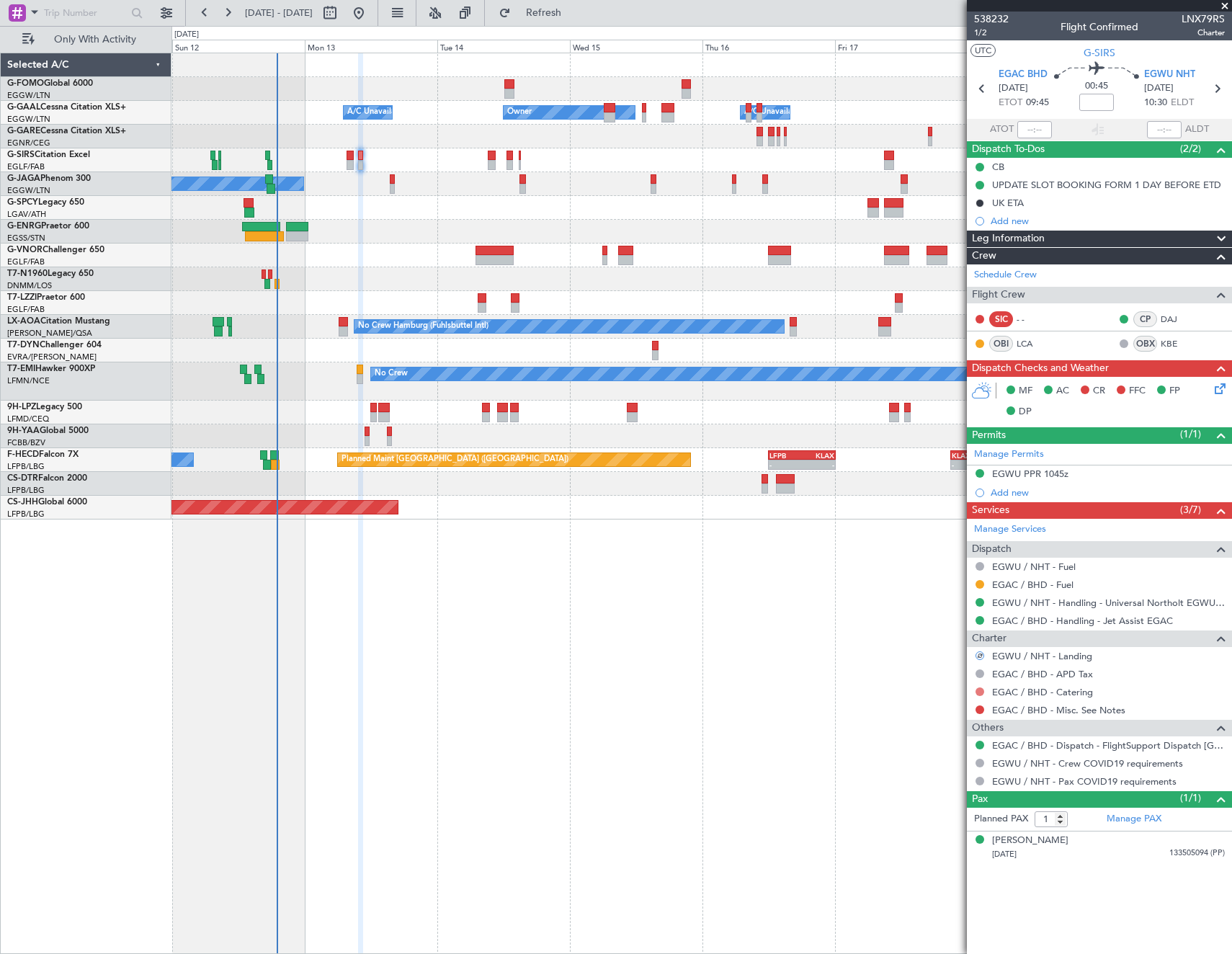
click at [977, 688] on button at bounding box center [980, 692] width 9 height 9
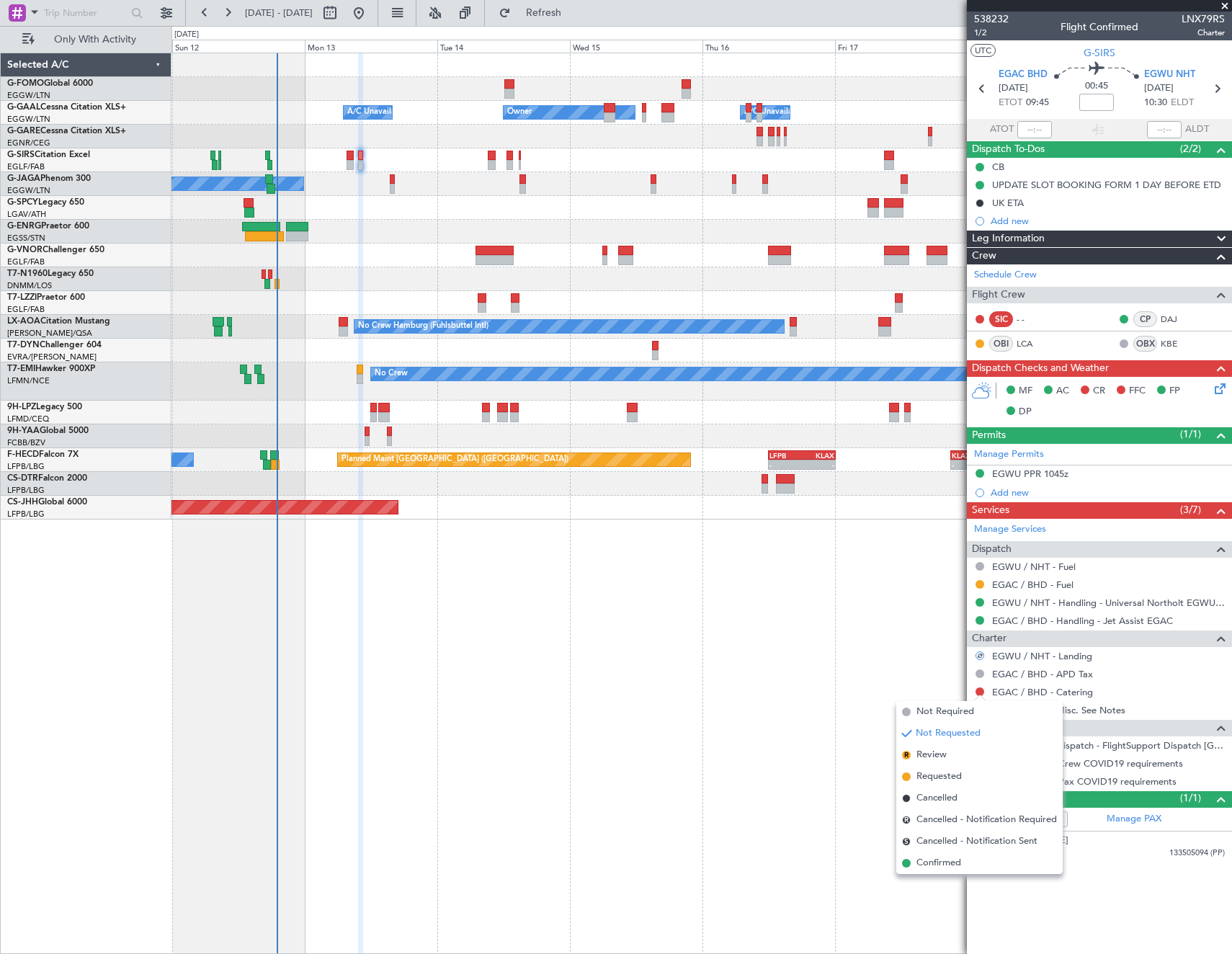
click at [928, 708] on span "Not Required" at bounding box center [945, 712] width 58 height 15
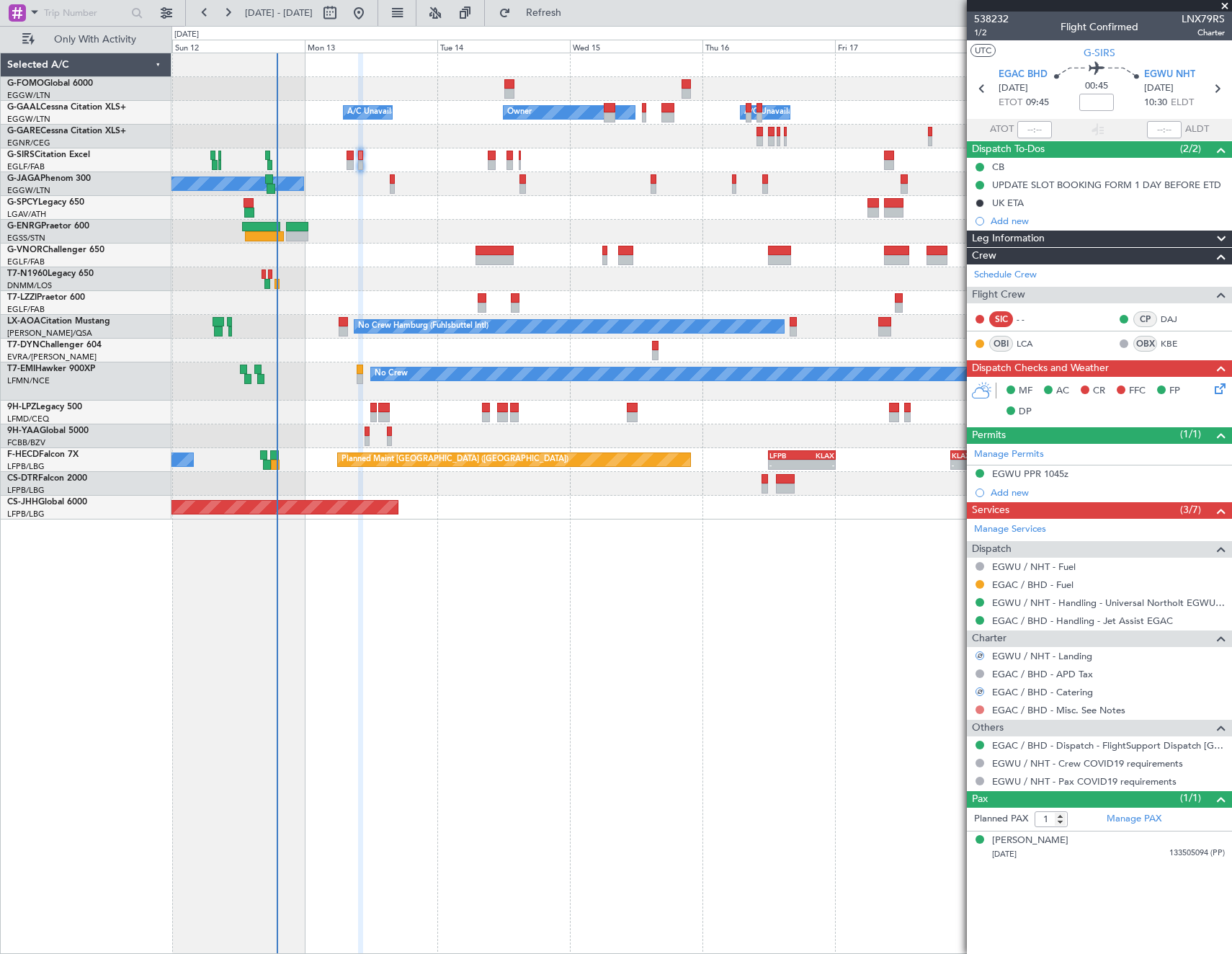
click at [980, 706] on button at bounding box center [980, 709] width 9 height 9
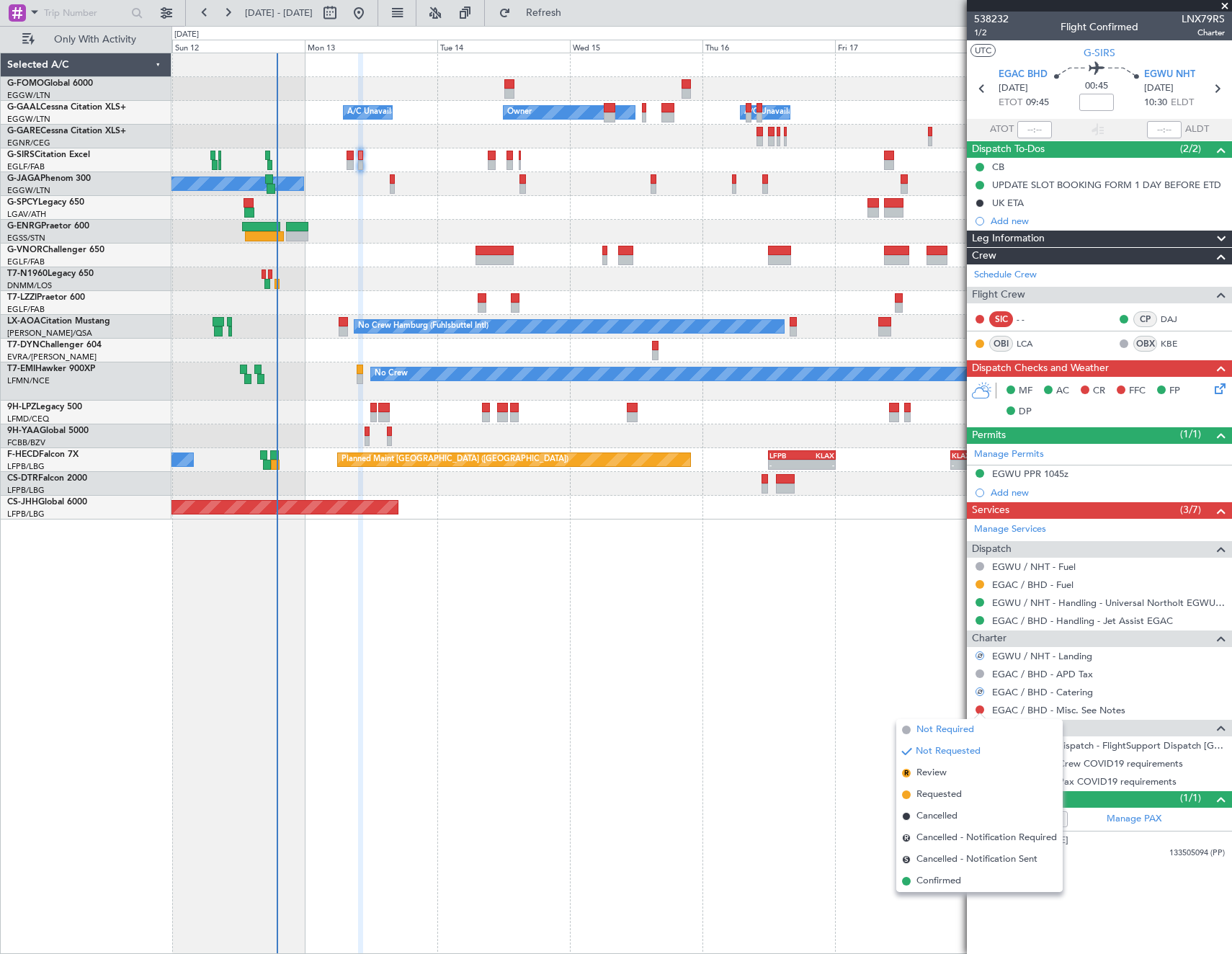
click at [920, 729] on span "Not Required" at bounding box center [945, 730] width 58 height 15
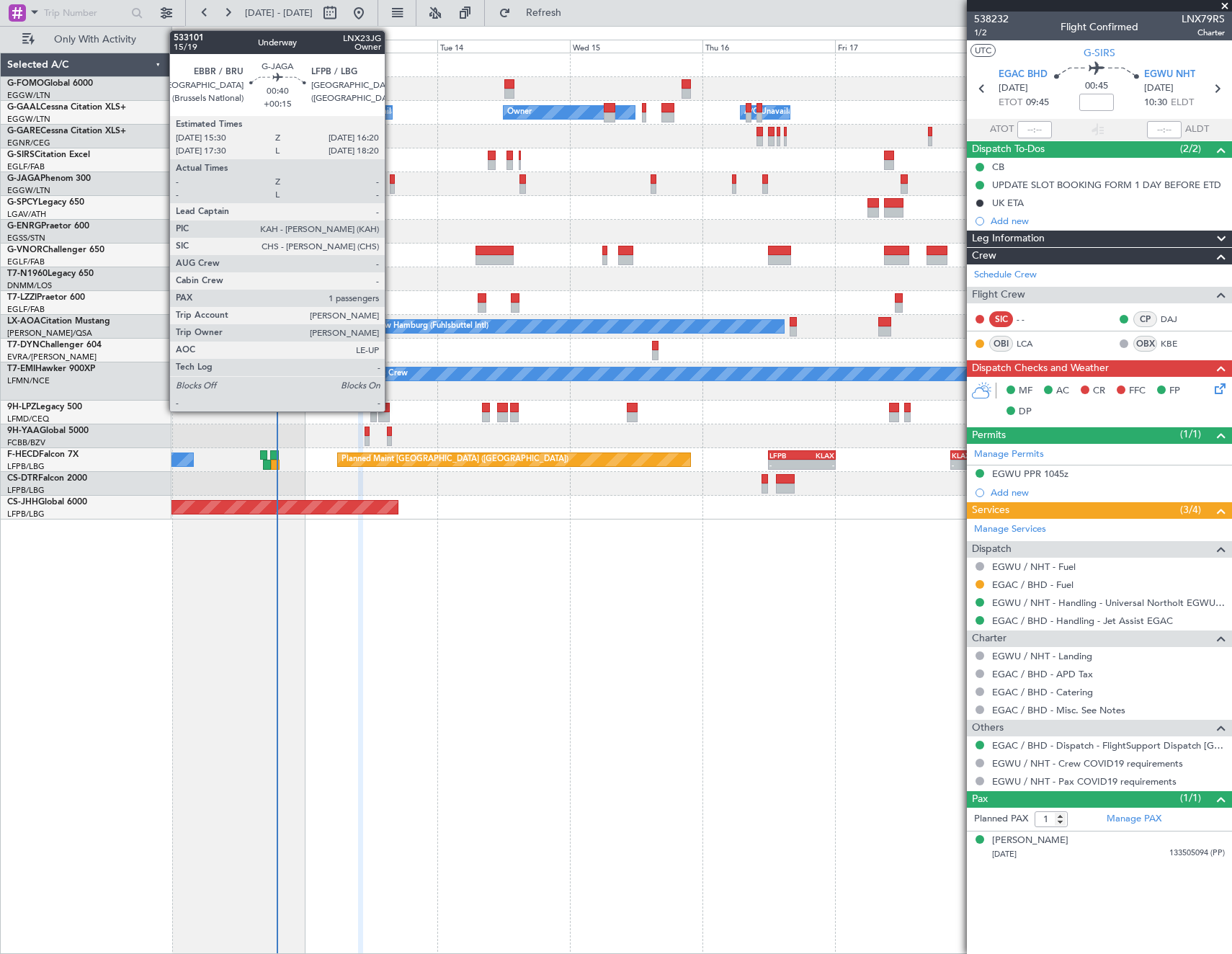
click at [391, 180] on div at bounding box center [392, 179] width 5 height 10
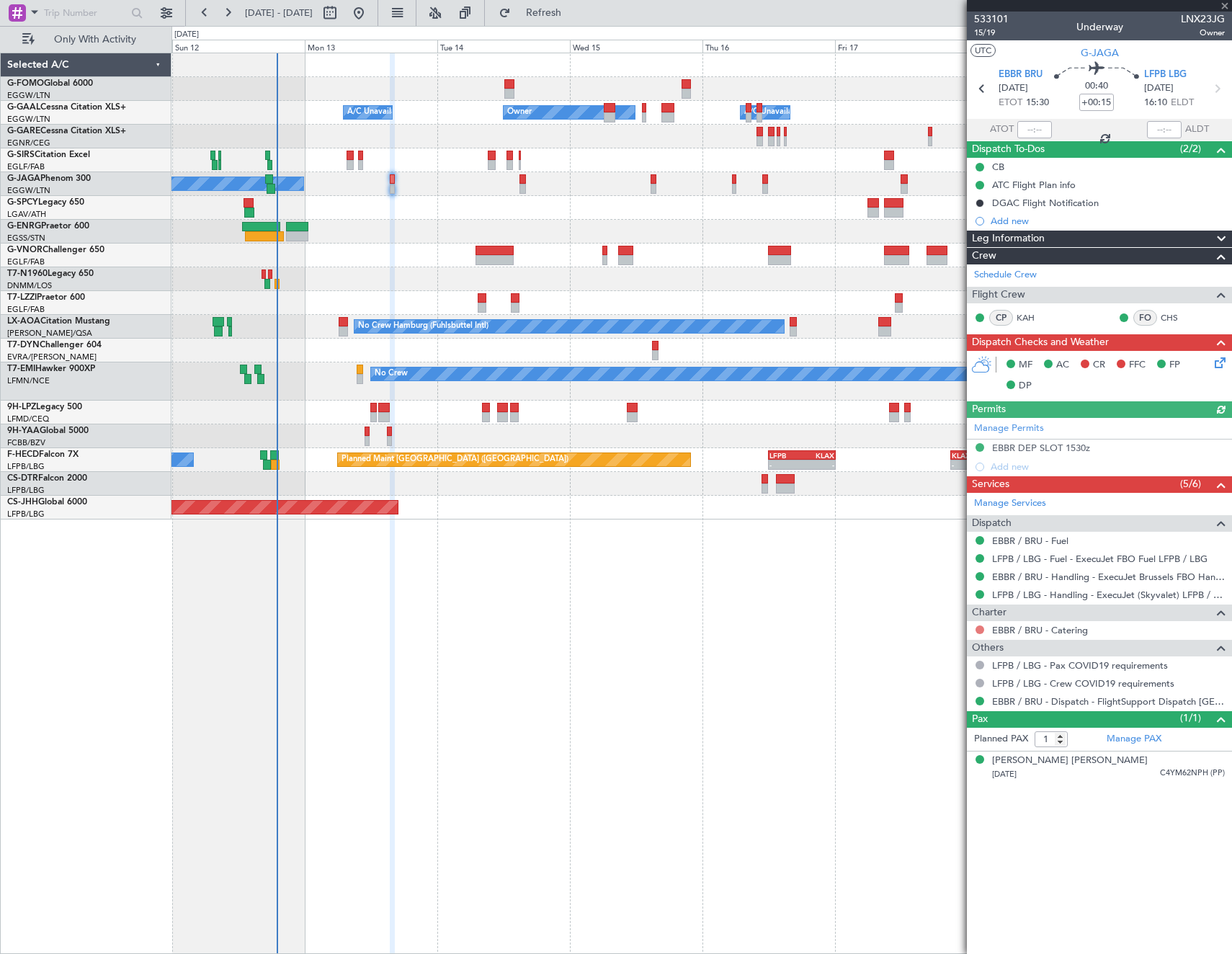
click at [977, 628] on button at bounding box center [980, 629] width 9 height 9
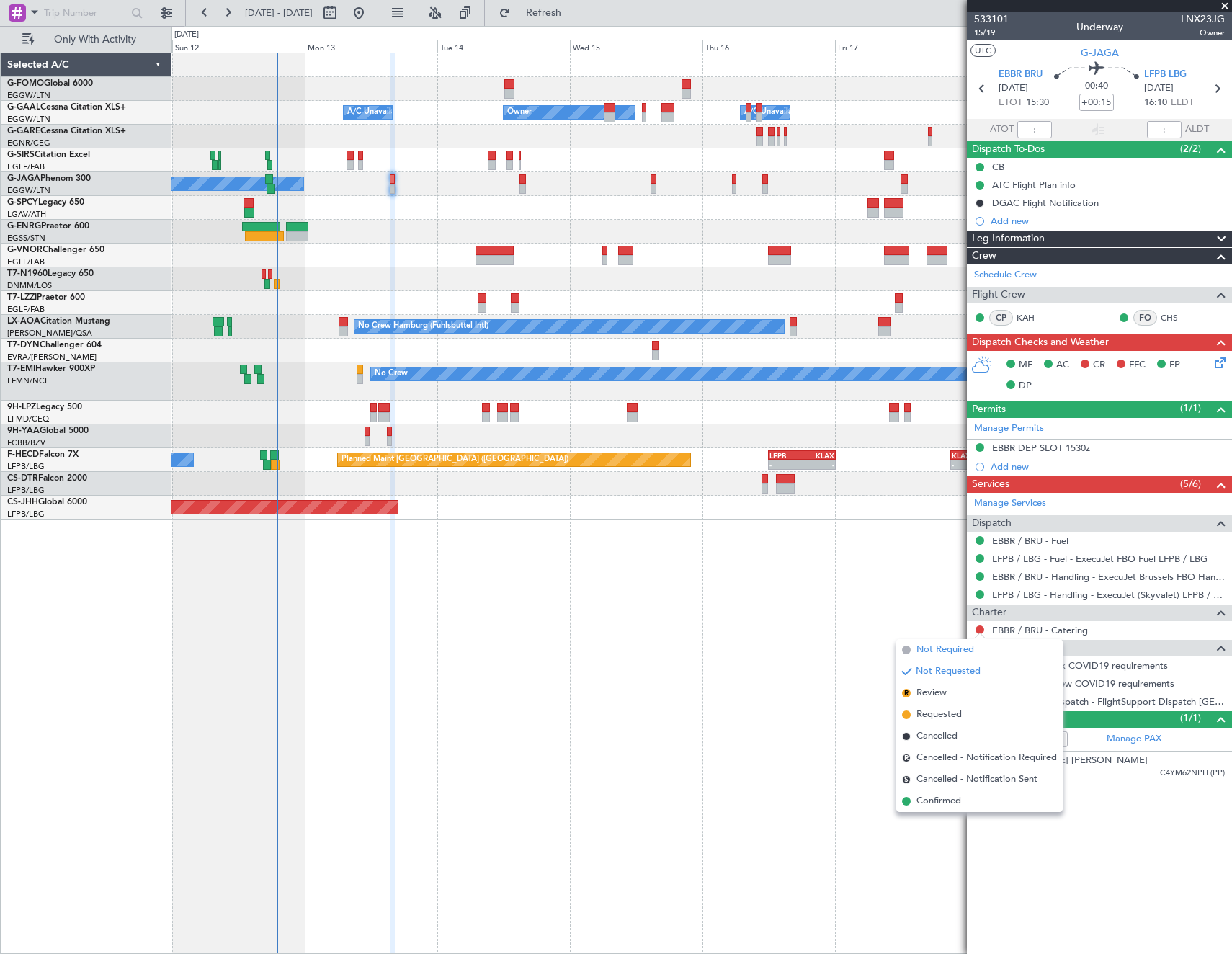
click at [920, 650] on span "Not Required" at bounding box center [945, 649] width 58 height 15
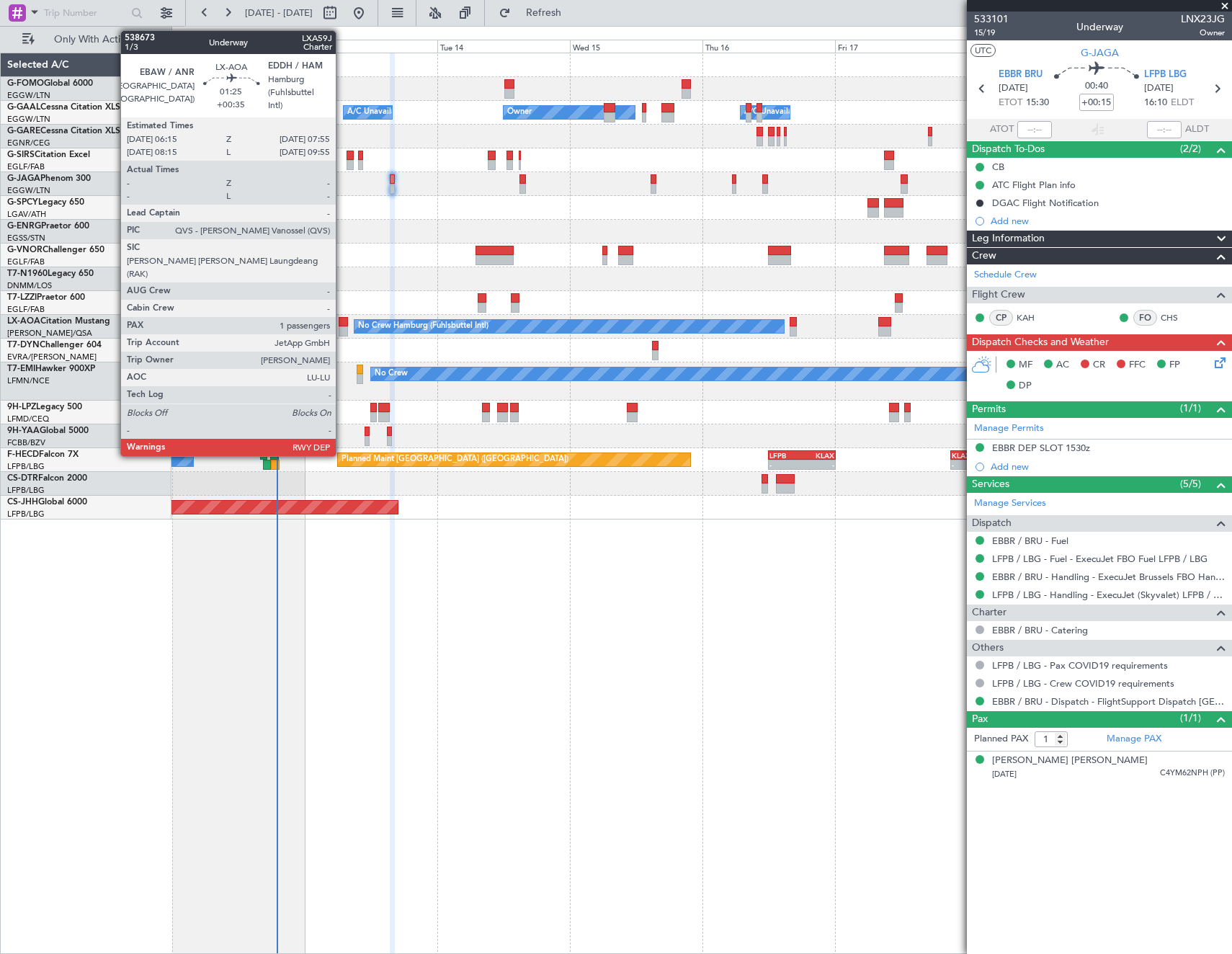
click at [342, 321] on div at bounding box center [343, 322] width 9 height 10
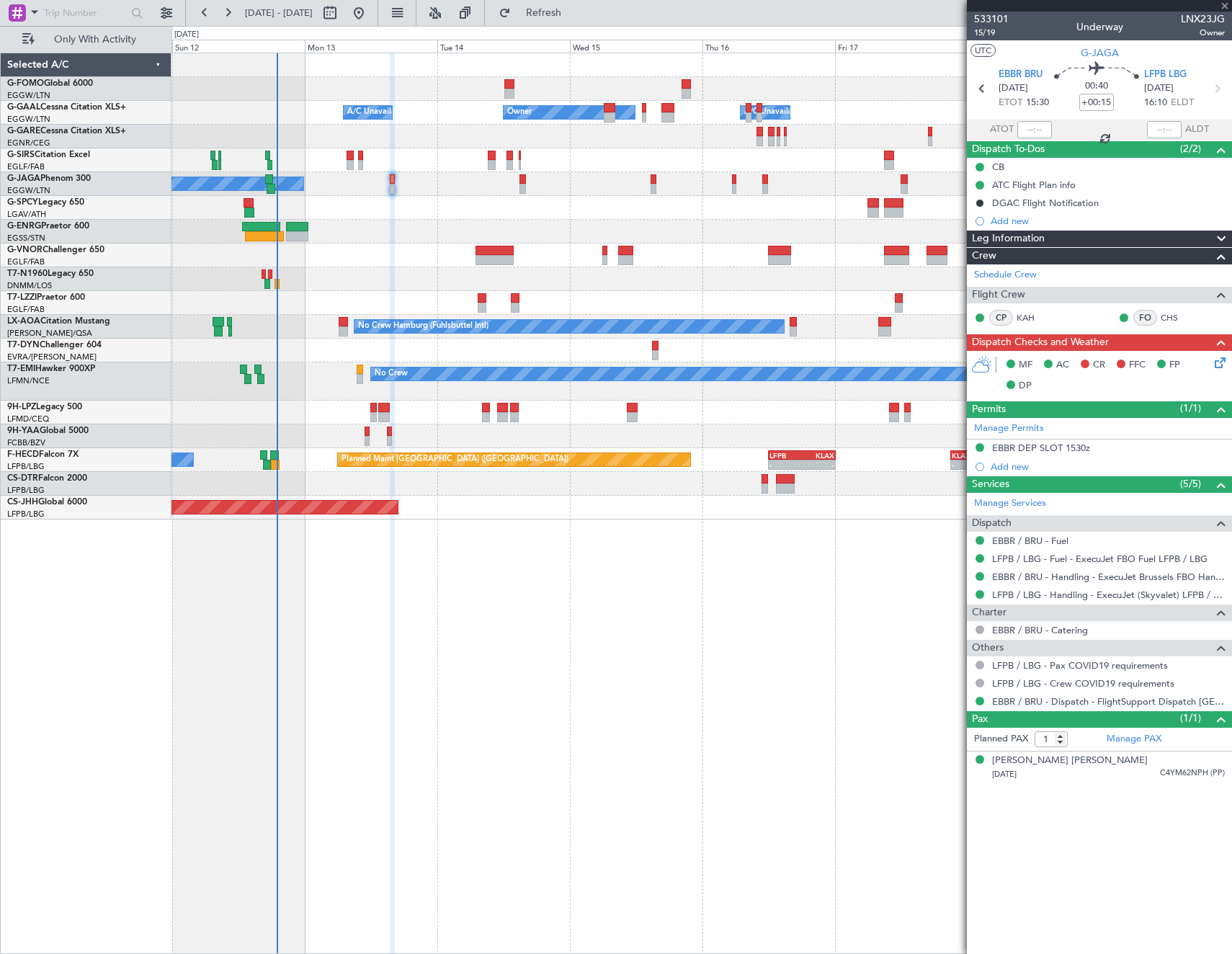
type input "+00:35"
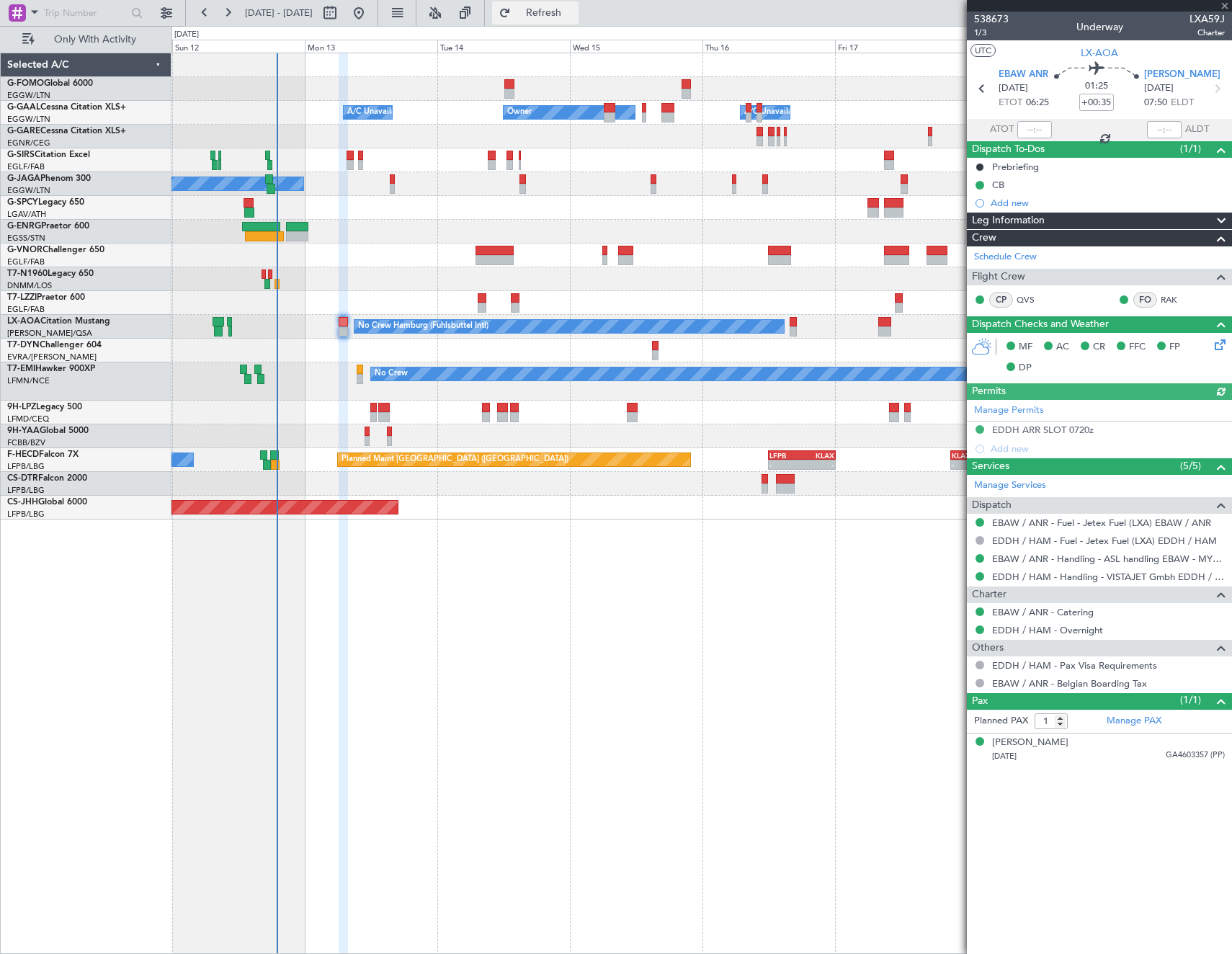
click at [574, 15] on span "Refresh" at bounding box center [544, 12] width 61 height 10
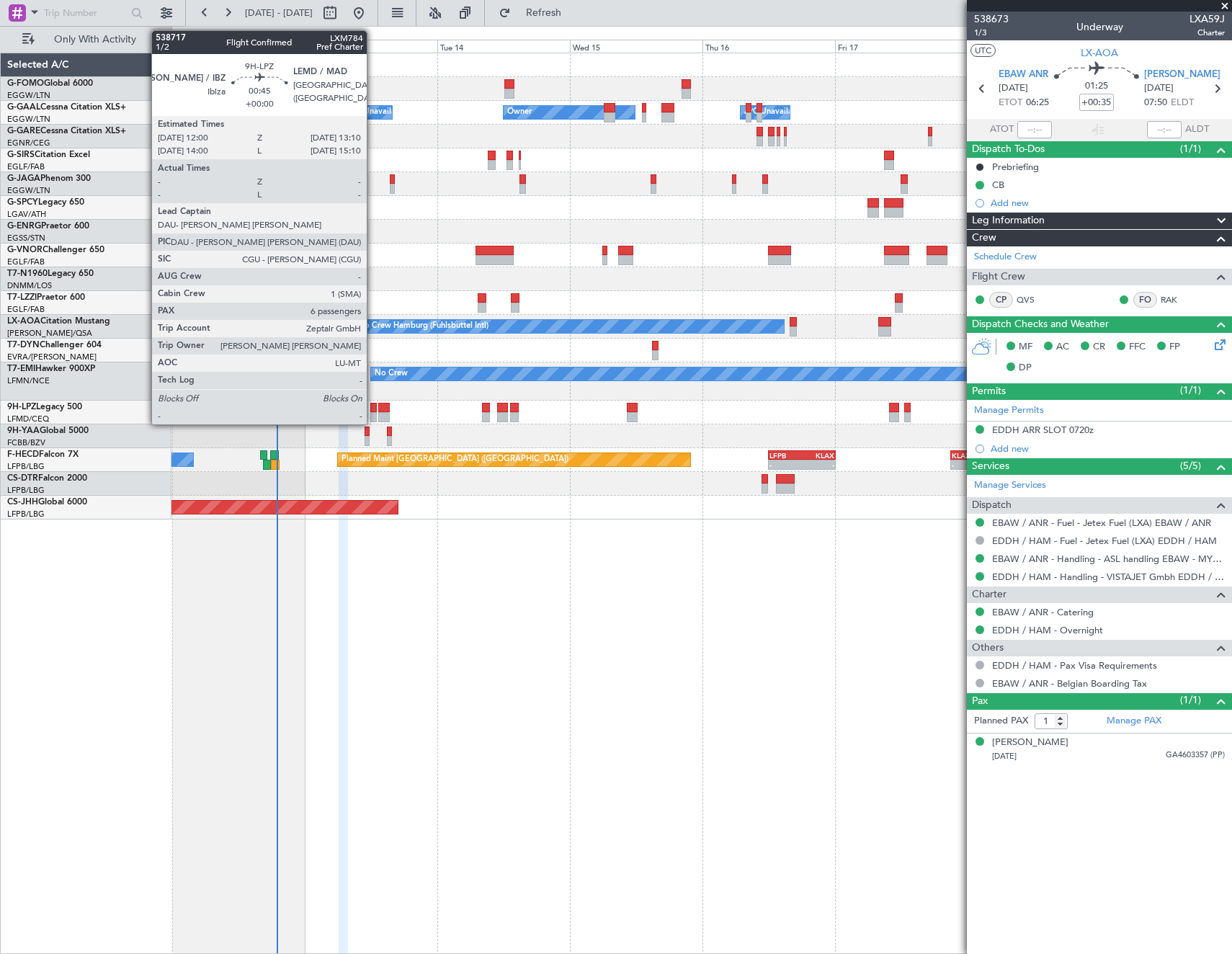
click at [373, 407] on div at bounding box center [373, 407] width 6 height 10
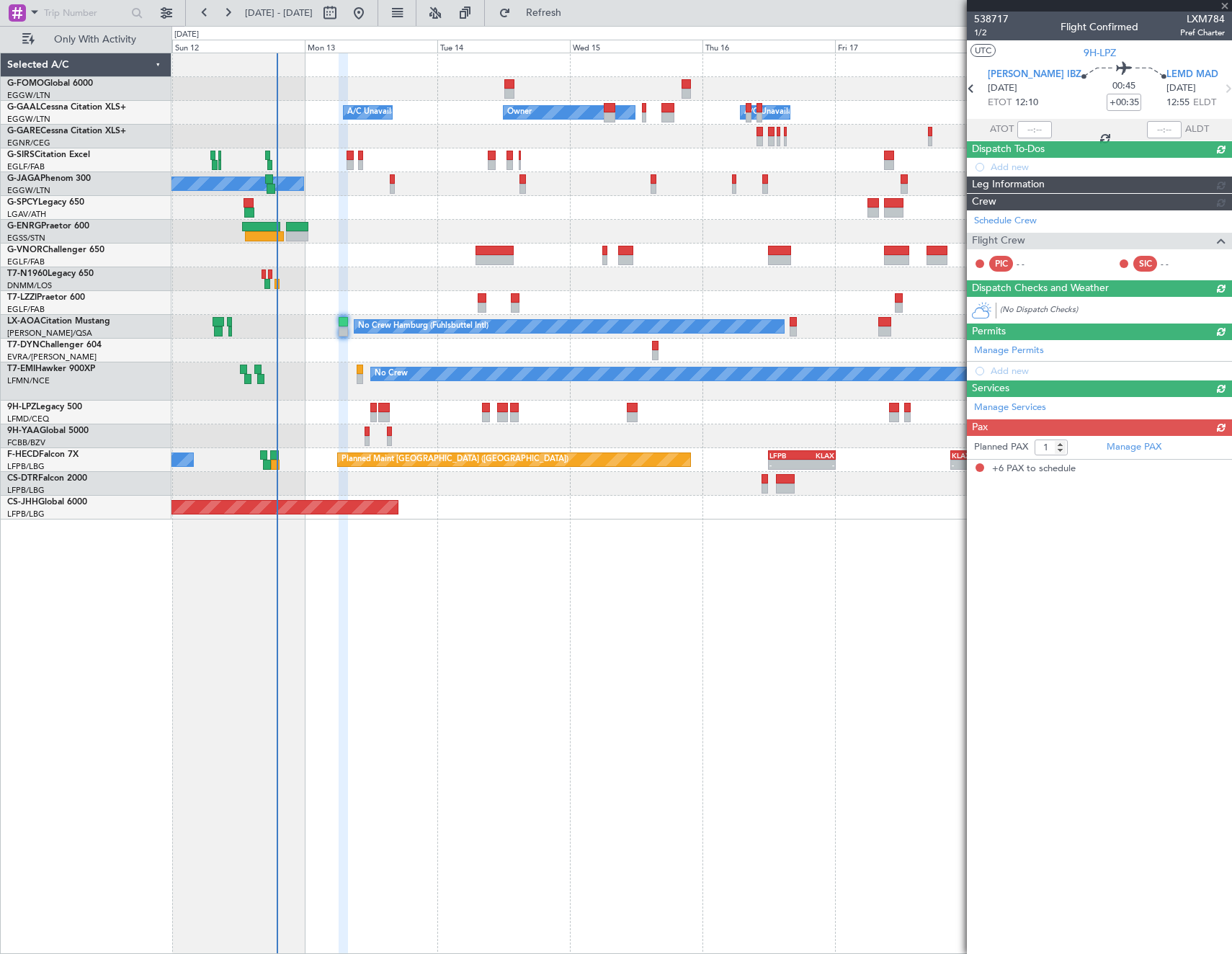
type input "6"
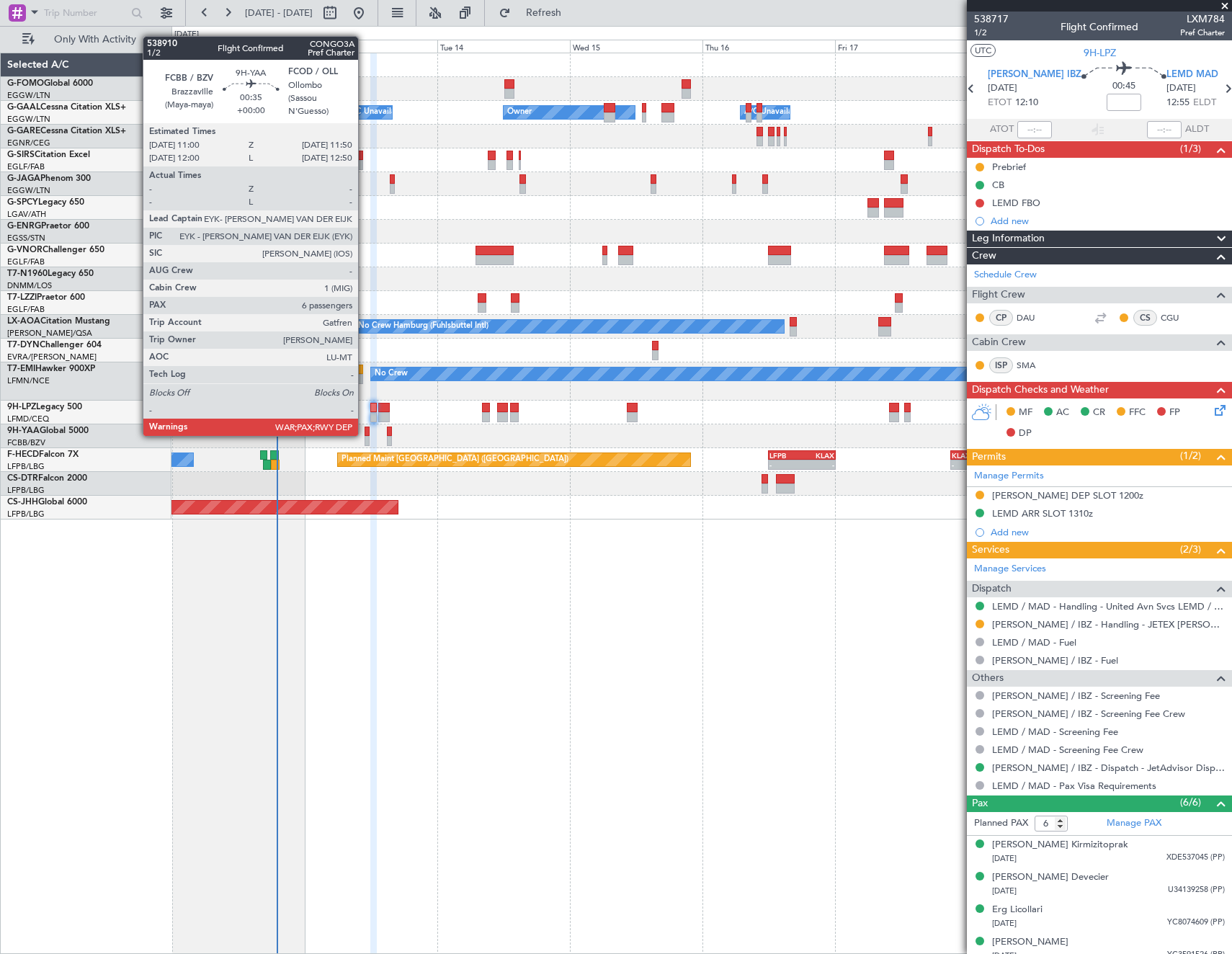
click at [364, 435] on div at bounding box center [367, 431] width 5 height 10
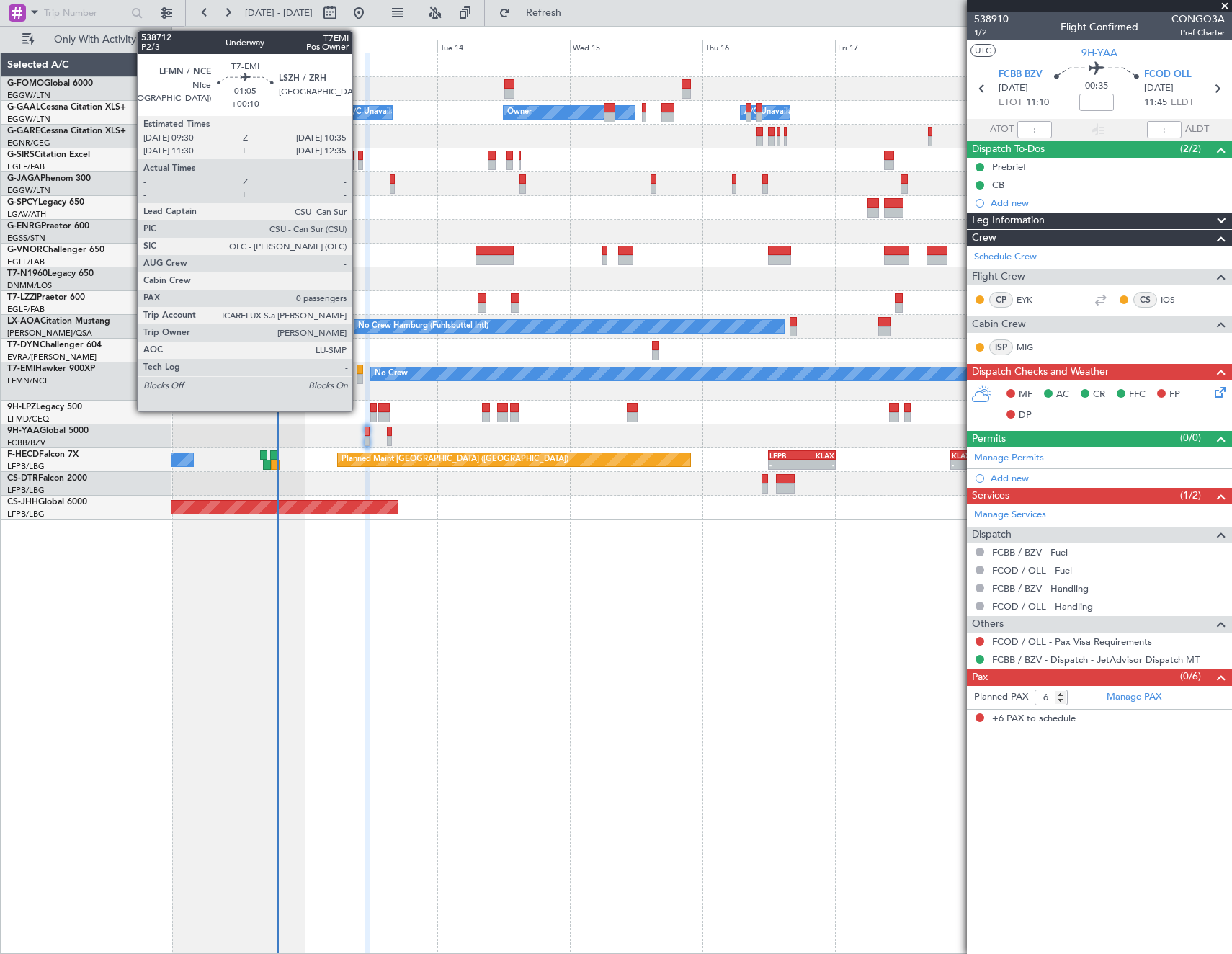
click at [359, 368] on div at bounding box center [360, 369] width 6 height 10
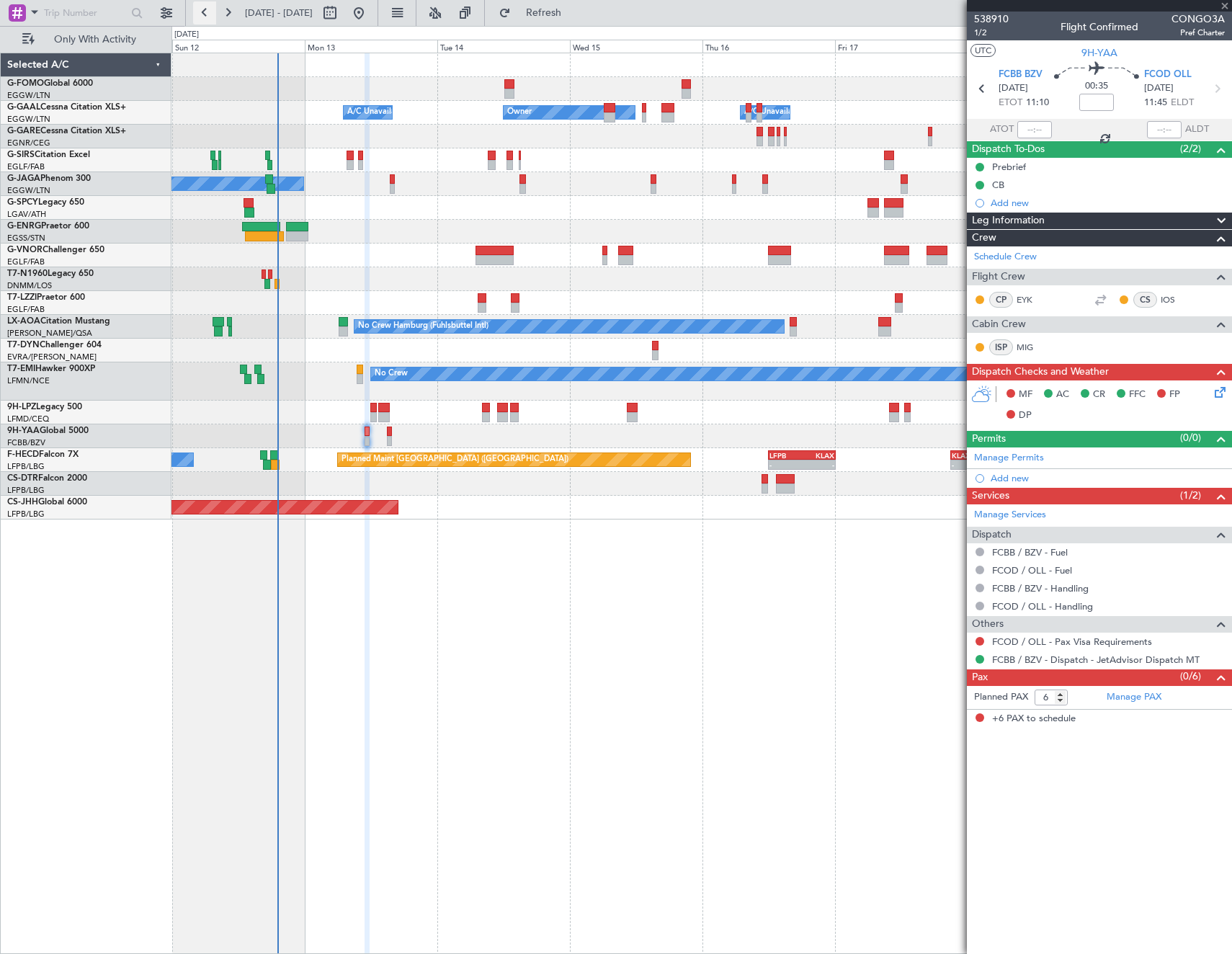
type input "+00:10"
type input "0"
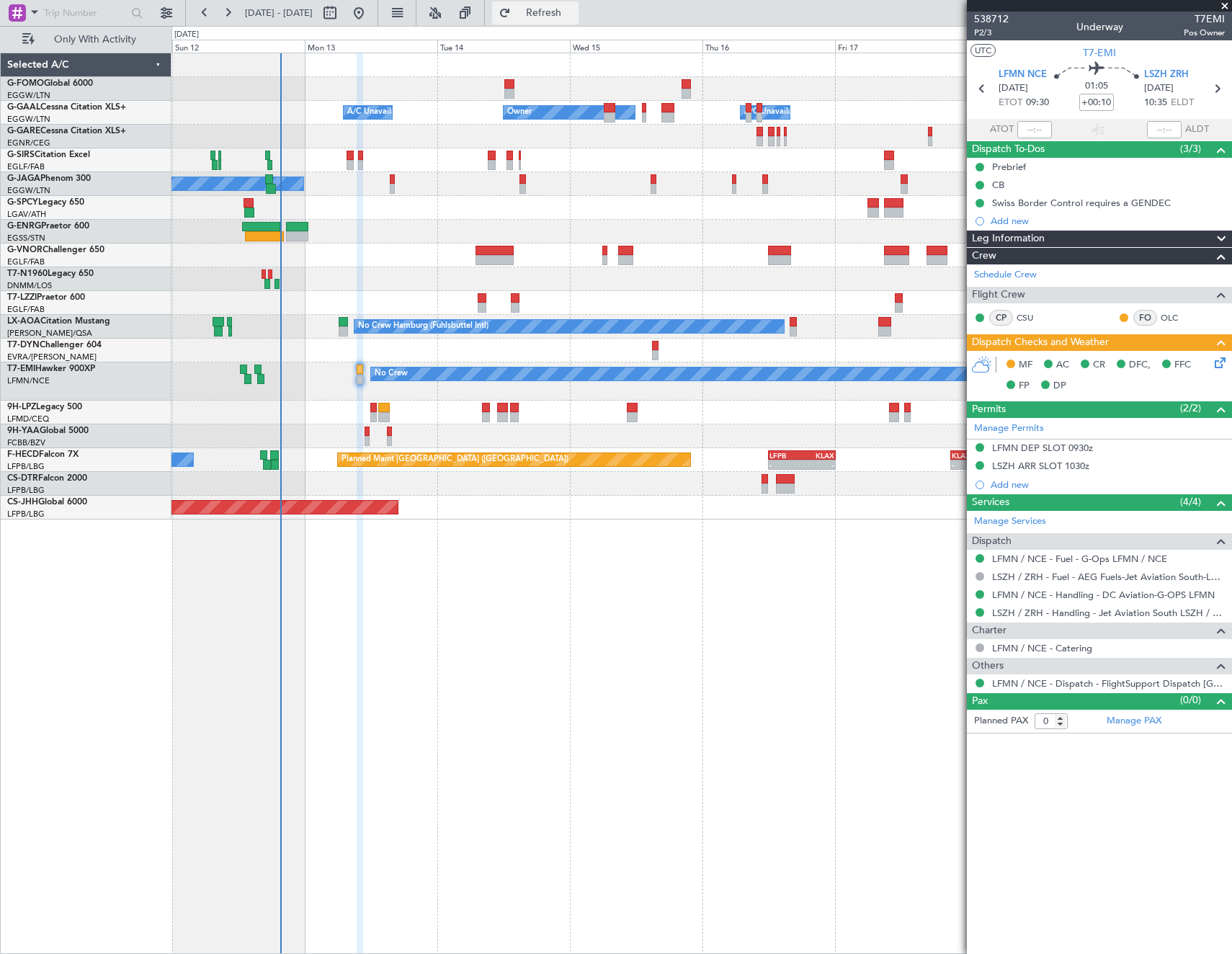
click at [570, 15] on span "Refresh" at bounding box center [544, 12] width 61 height 10
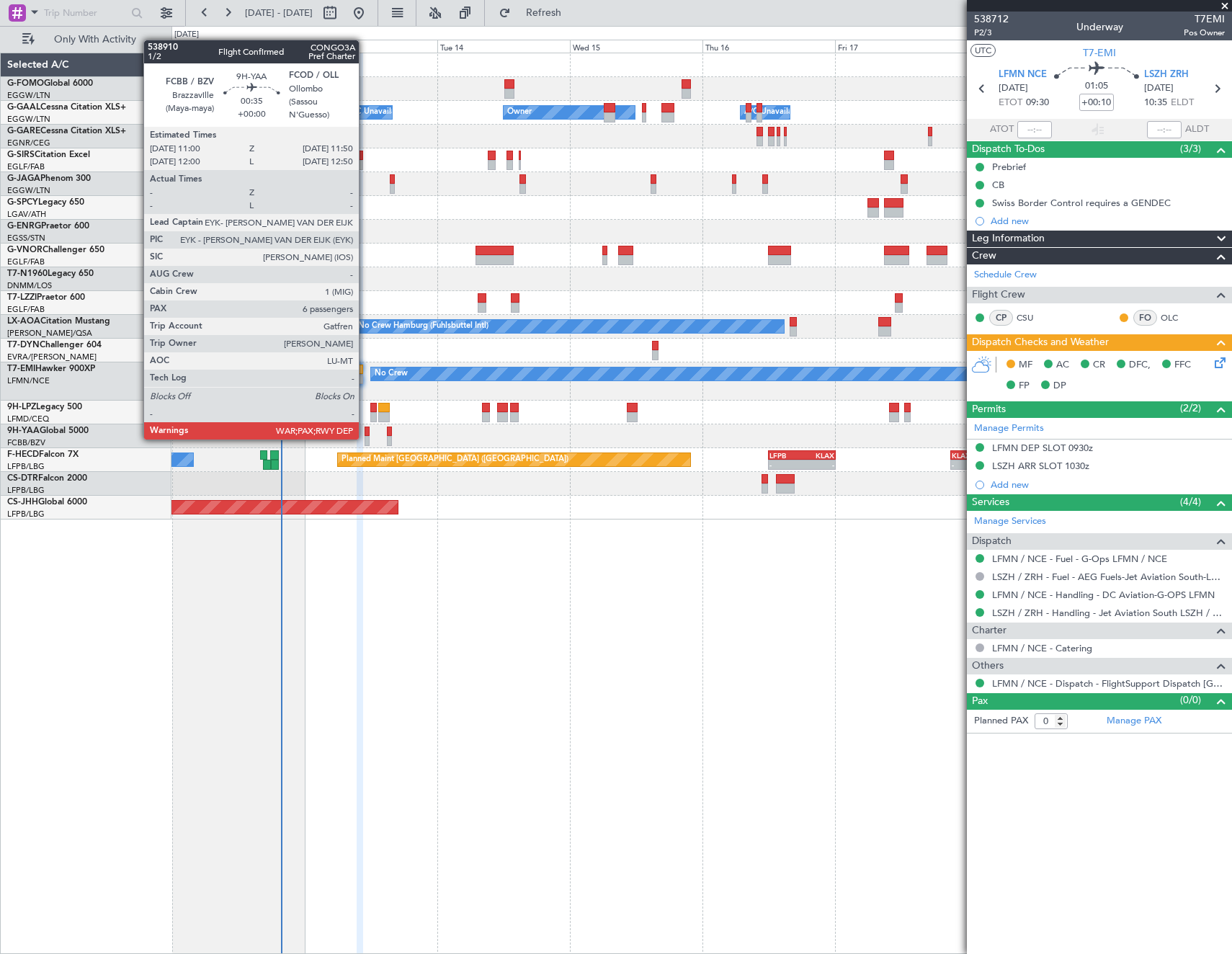
click at [365, 438] on div at bounding box center [367, 441] width 5 height 10
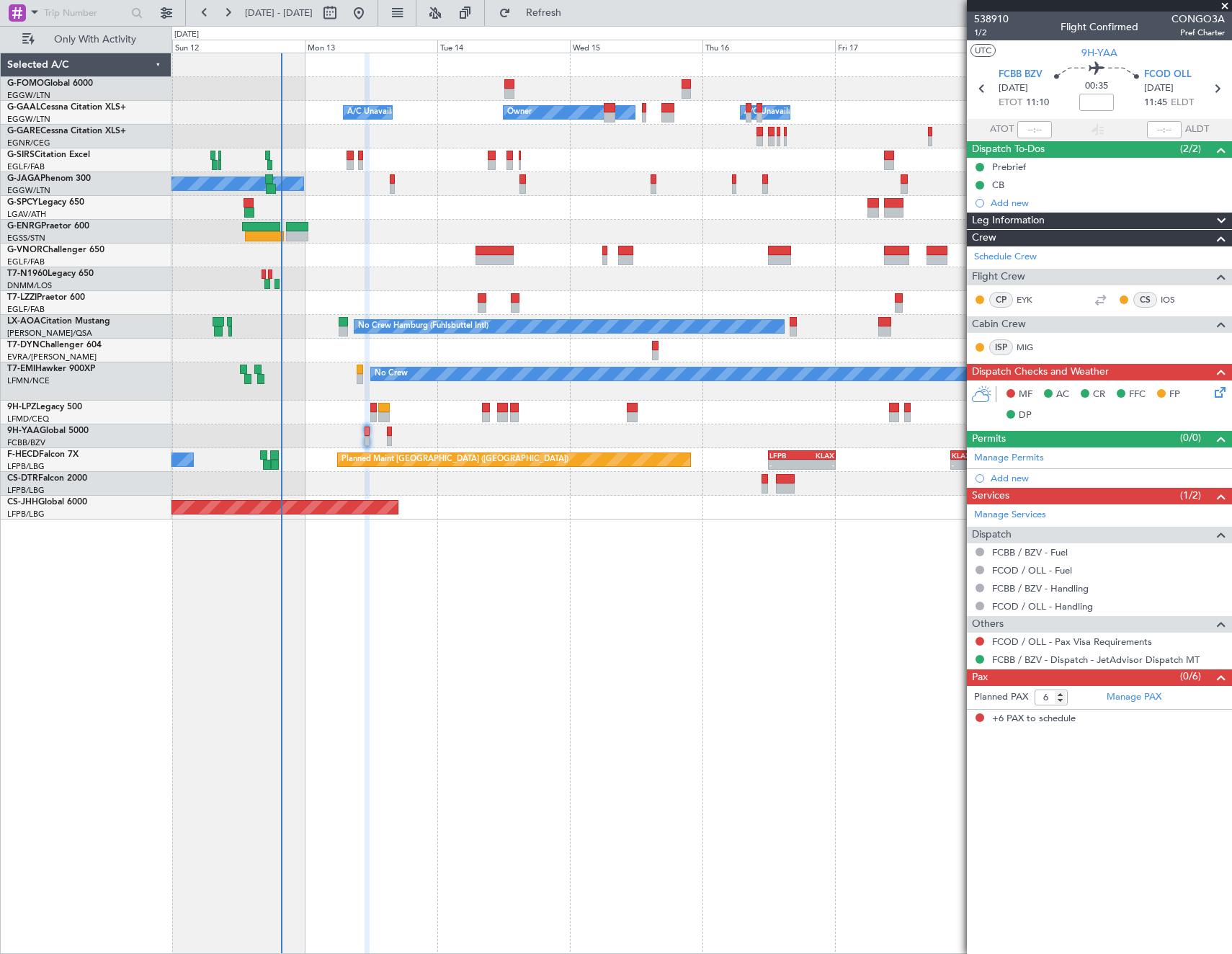
click at [1216, 393] on icon at bounding box center [1217, 389] width 12 height 12
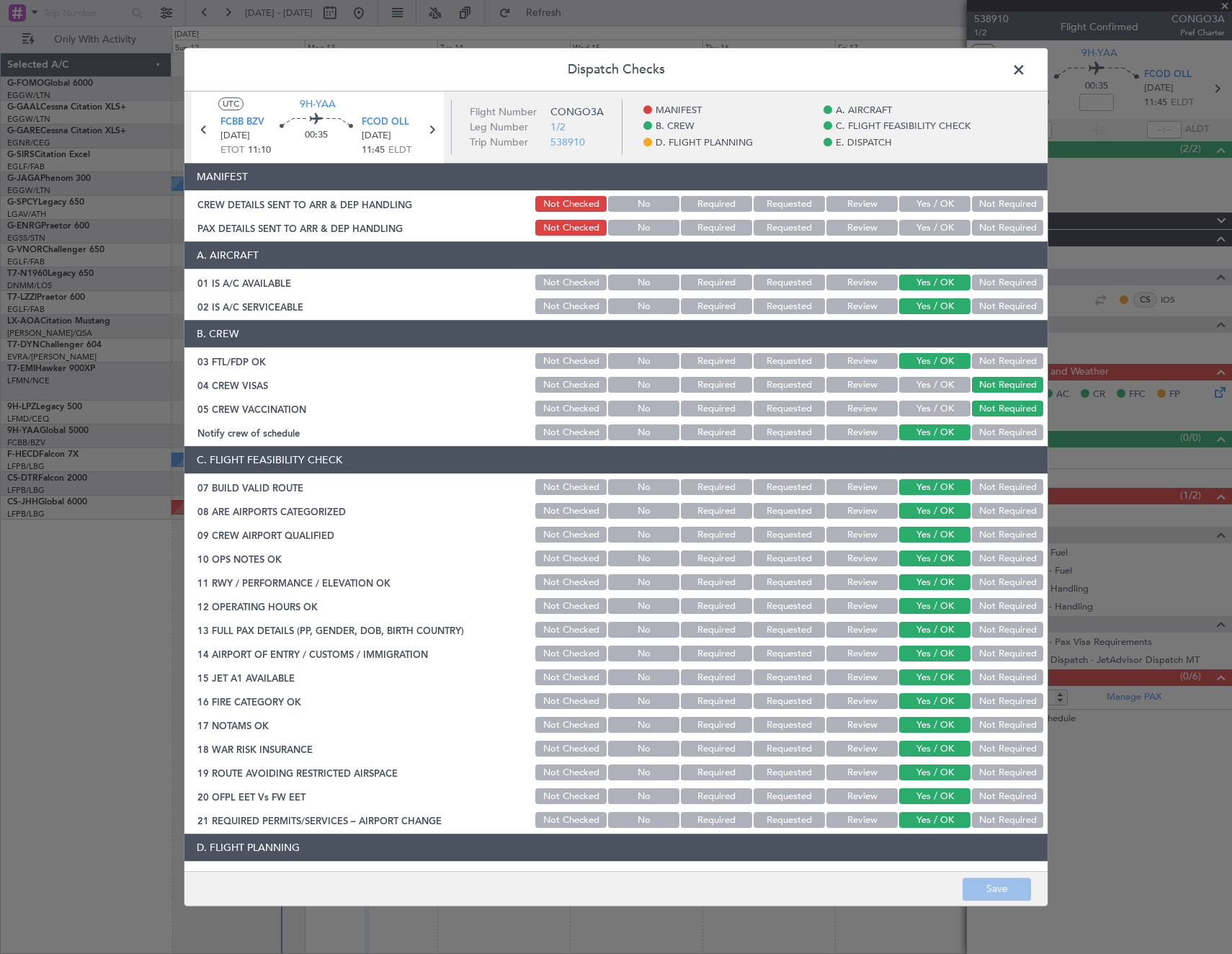
click at [1026, 66] on span at bounding box center [1026, 73] width 0 height 29
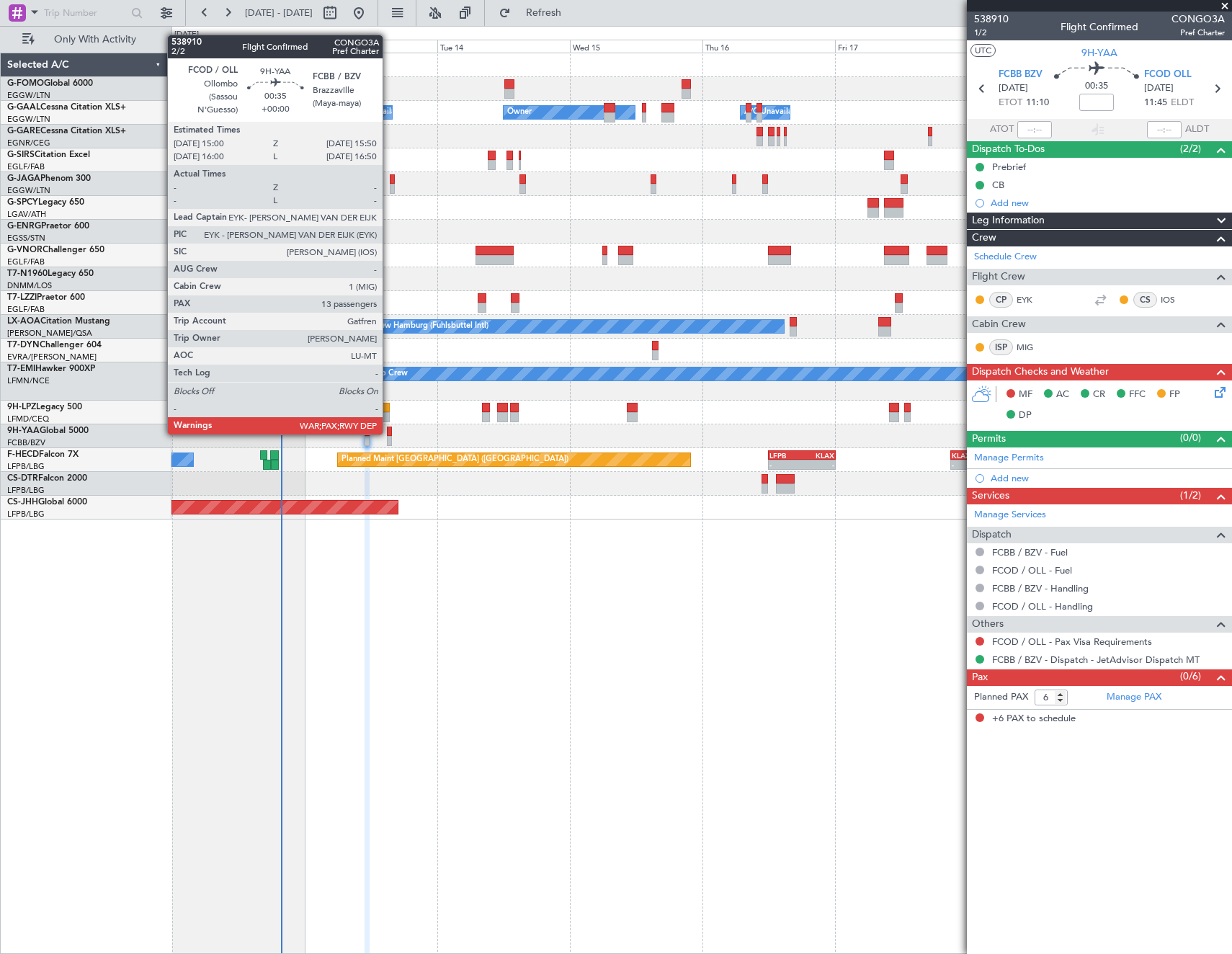
click at [389, 433] on div at bounding box center [389, 431] width 5 height 10
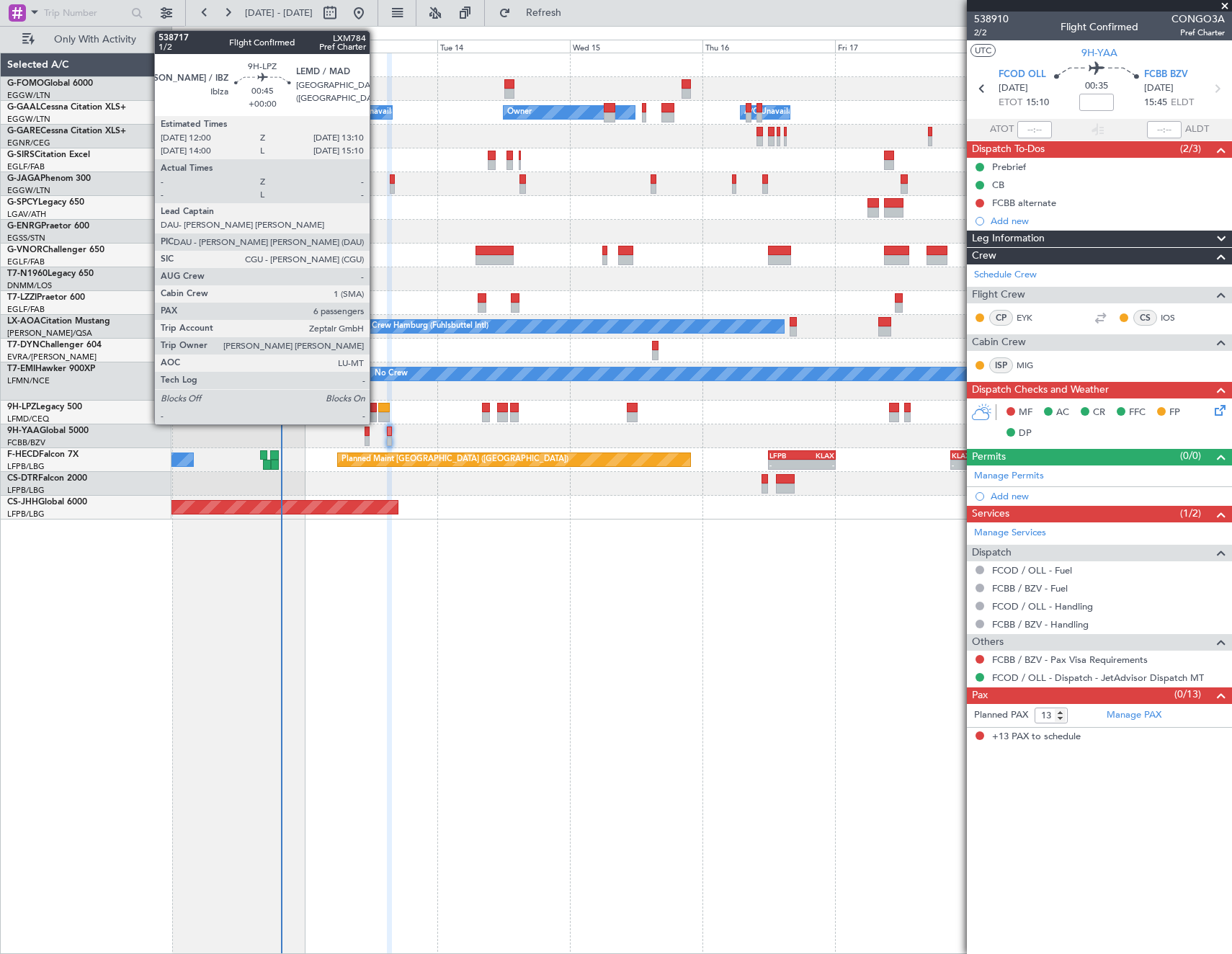
click at [375, 410] on div at bounding box center [373, 407] width 6 height 10
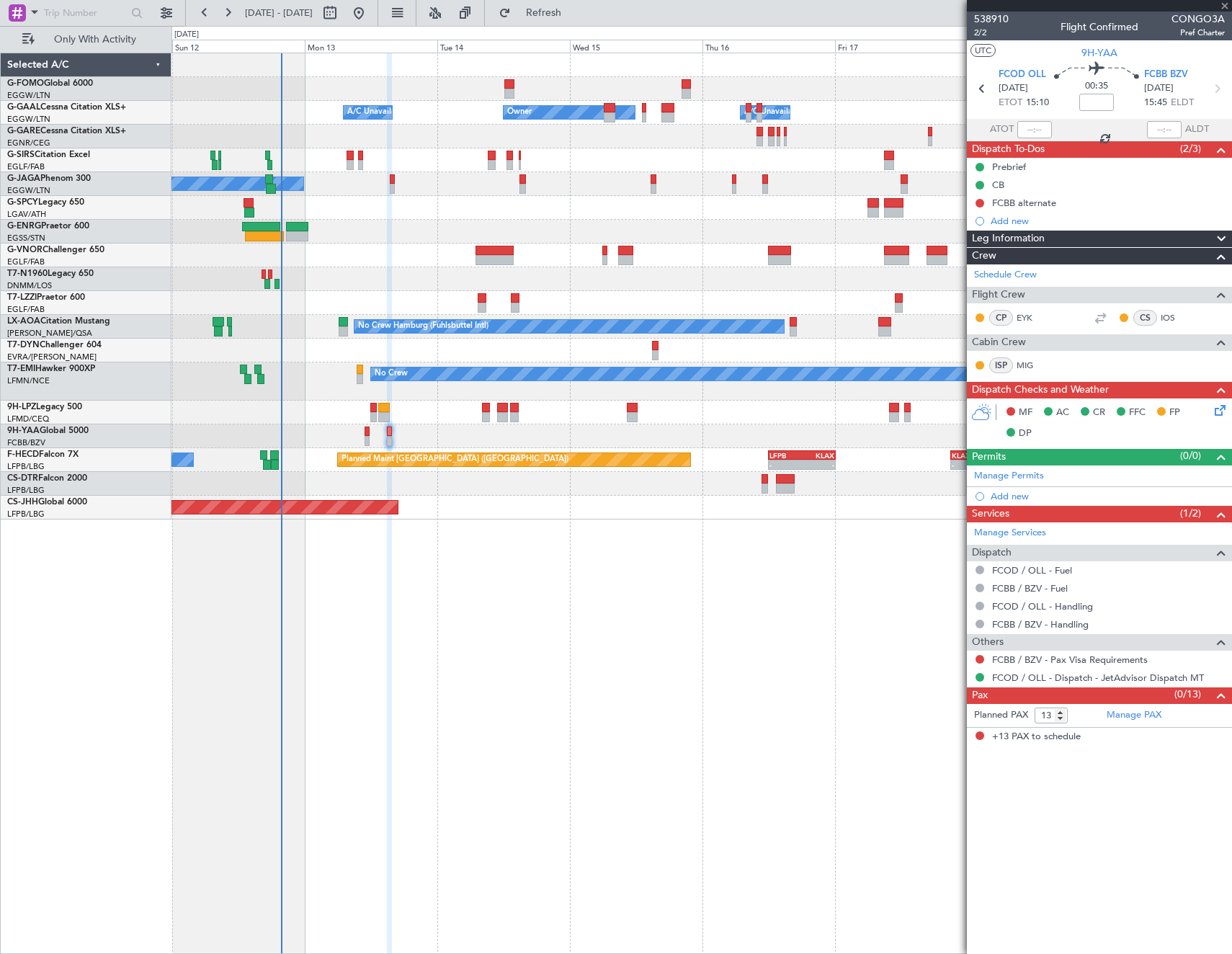
type input "6"
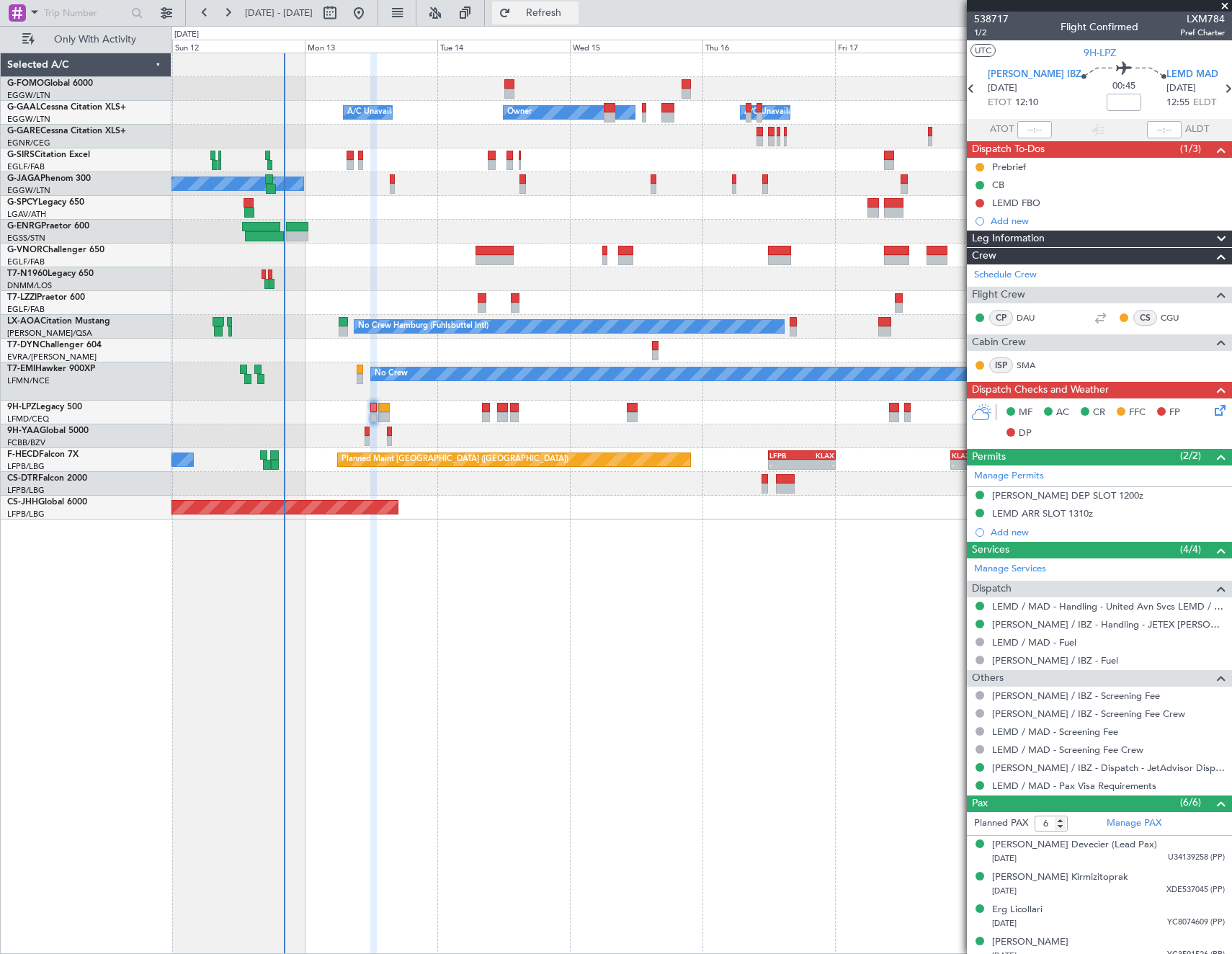
click at [579, 18] on button "Refresh" at bounding box center [535, 13] width 86 height 23
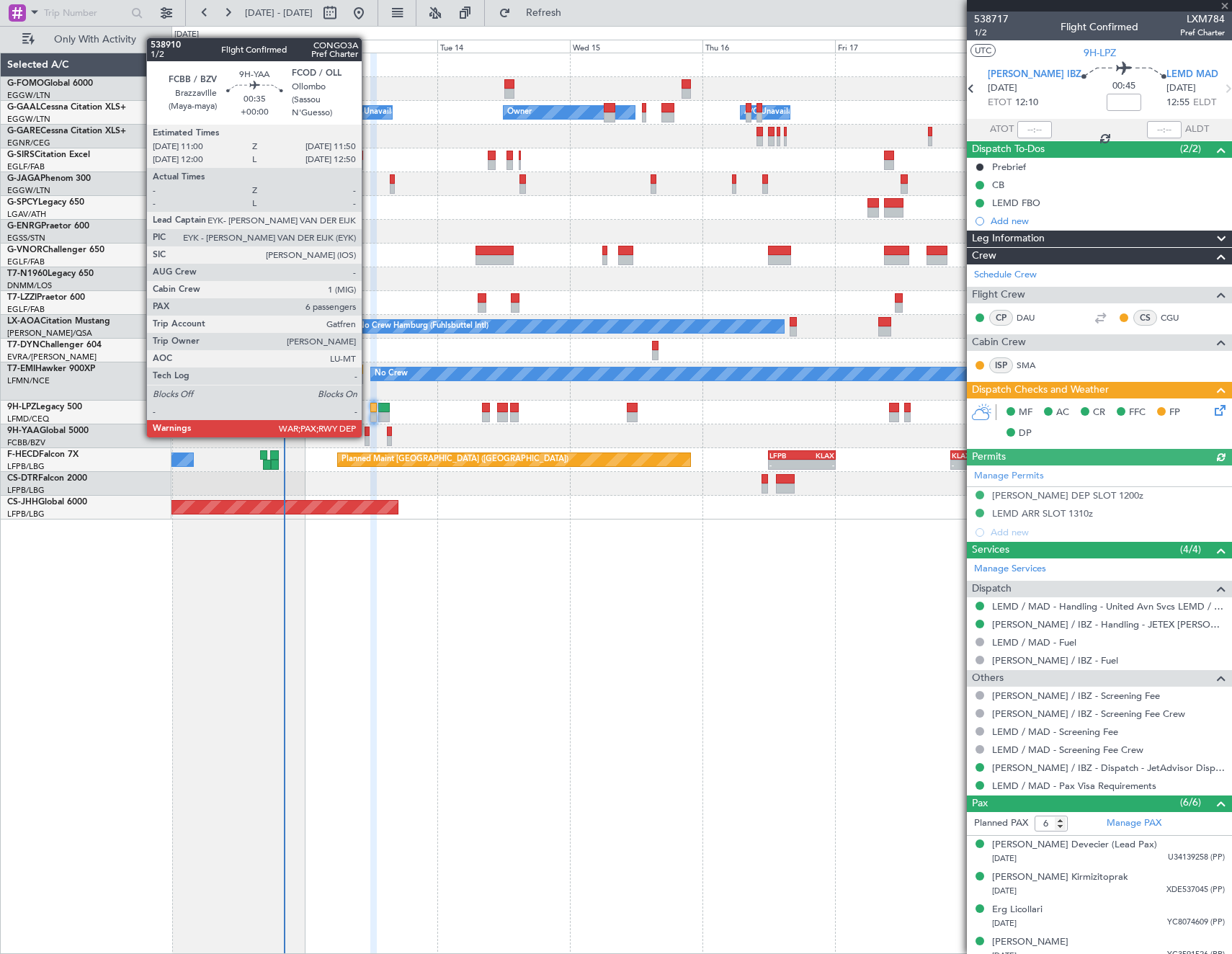
click at [368, 436] on div at bounding box center [367, 441] width 5 height 10
